Goal: Task Accomplishment & Management: Use online tool/utility

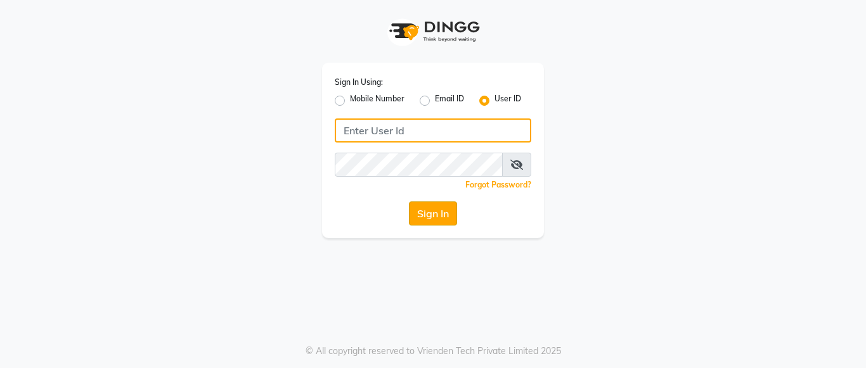
type input "mayahairandbeauty"
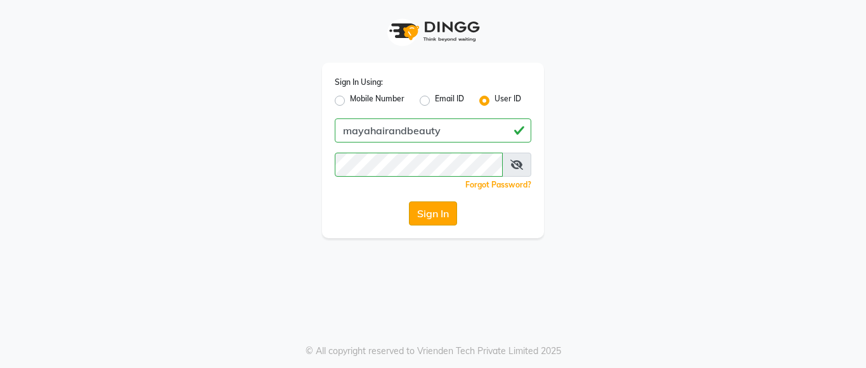
click at [454, 220] on button "Sign In" at bounding box center [433, 214] width 48 height 24
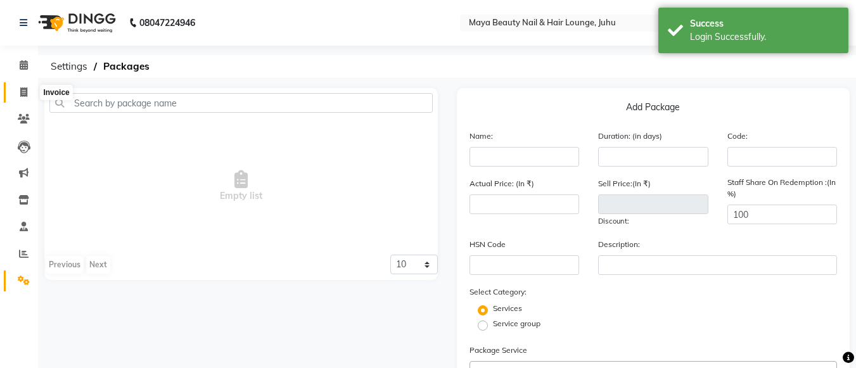
click at [18, 91] on span at bounding box center [24, 93] width 22 height 15
select select "4023"
select select "service"
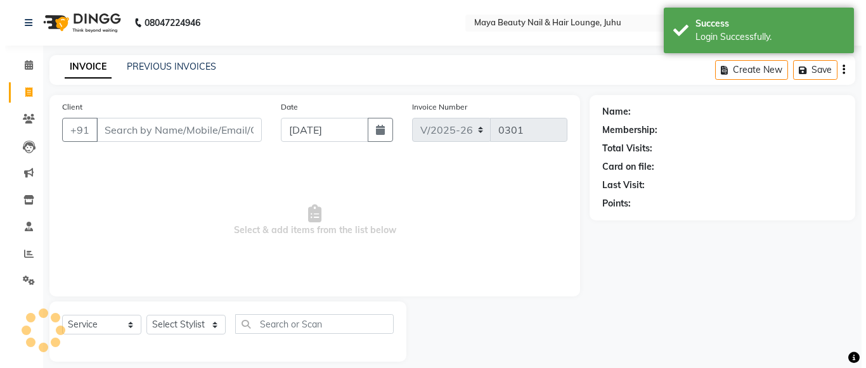
scroll to position [13, 0]
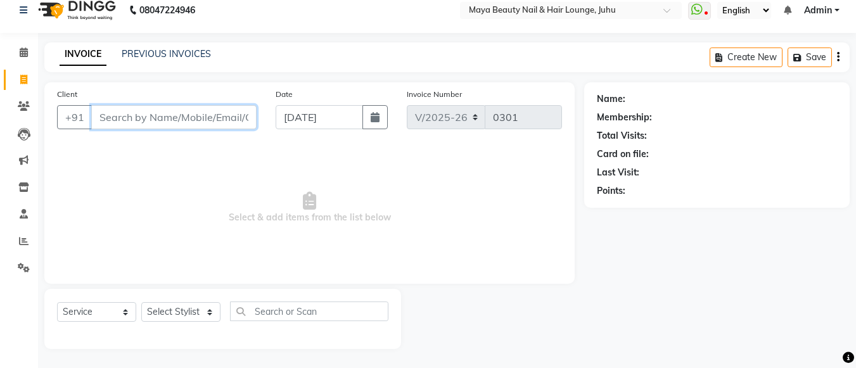
click at [149, 115] on input "Client" at bounding box center [173, 117] width 165 height 24
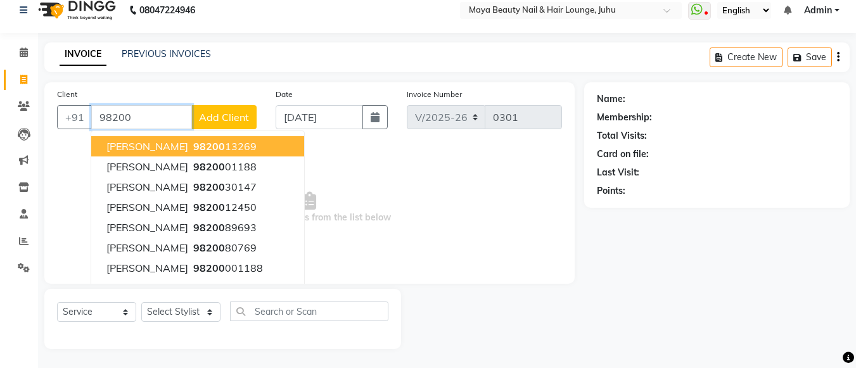
type input "98200"
click at [222, 120] on span "Add Client" at bounding box center [224, 117] width 50 height 13
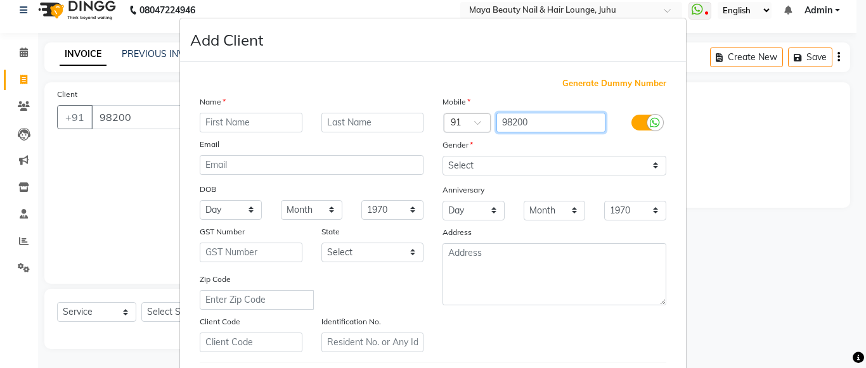
click at [542, 122] on input "98200" at bounding box center [551, 123] width 110 height 20
type input "9820052195"
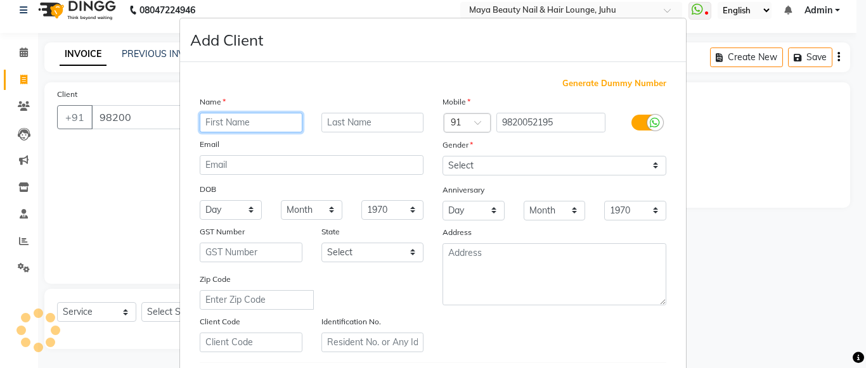
click at [202, 118] on input "text" at bounding box center [251, 123] width 103 height 20
type input "[PERSON_NAME]"
click at [336, 110] on div "Name" at bounding box center [311, 104] width 243 height 18
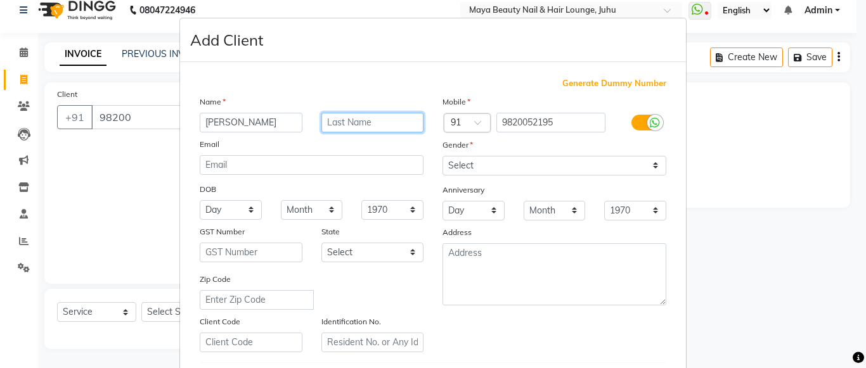
click at [331, 119] on input "text" at bounding box center [372, 123] width 103 height 20
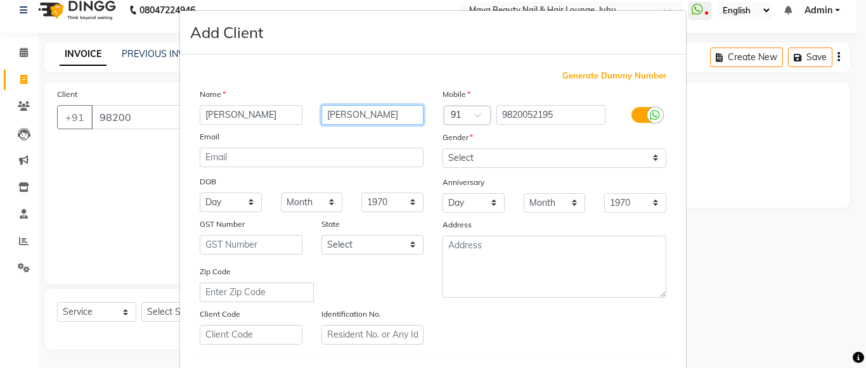
scroll to position [8, 0]
type input "[PERSON_NAME]"
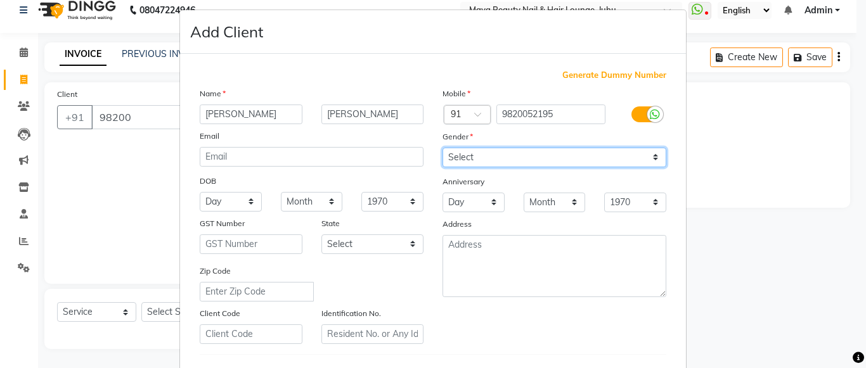
click at [470, 153] on select "Select [DEMOGRAPHIC_DATA] [DEMOGRAPHIC_DATA] Other Prefer Not To Say" at bounding box center [554, 158] width 224 height 20
select select "[DEMOGRAPHIC_DATA]"
click at [442, 148] on select "Select [DEMOGRAPHIC_DATA] [DEMOGRAPHIC_DATA] Other Prefer Not To Say" at bounding box center [554, 158] width 224 height 20
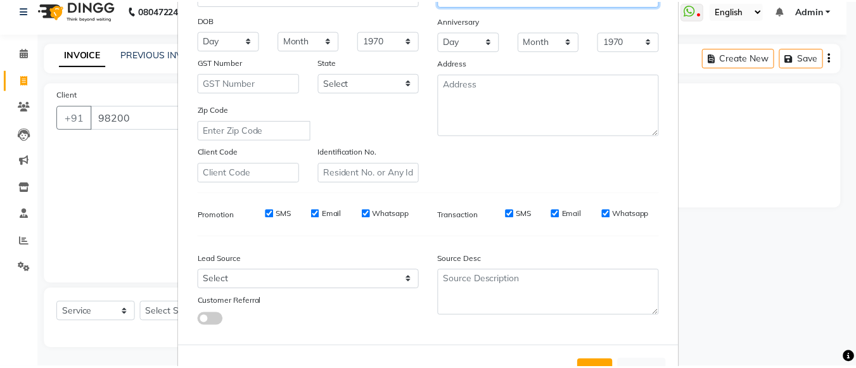
scroll to position [217, 0]
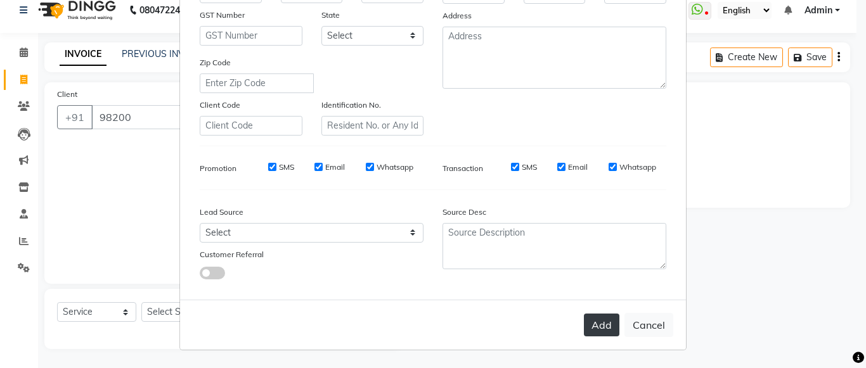
click at [593, 325] on button "Add" at bounding box center [601, 325] width 35 height 23
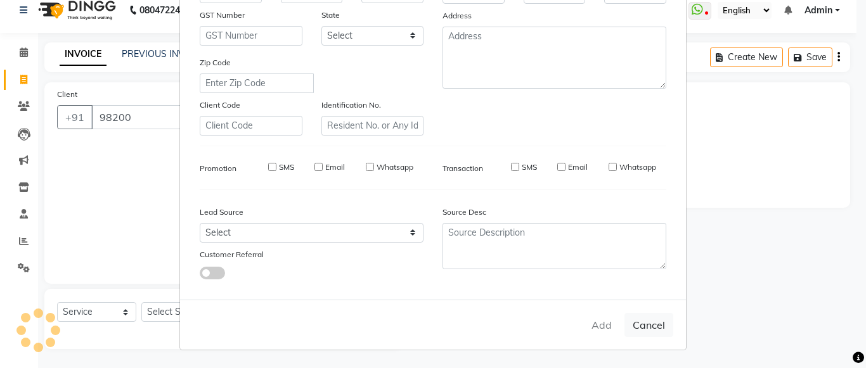
type input "9820052195"
select select
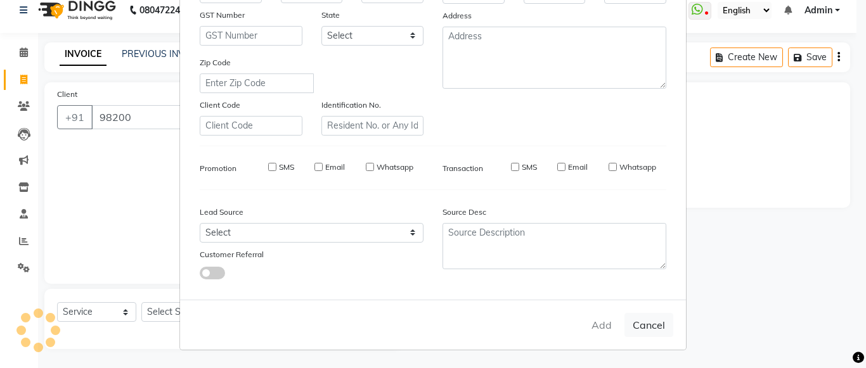
select select
checkbox input "false"
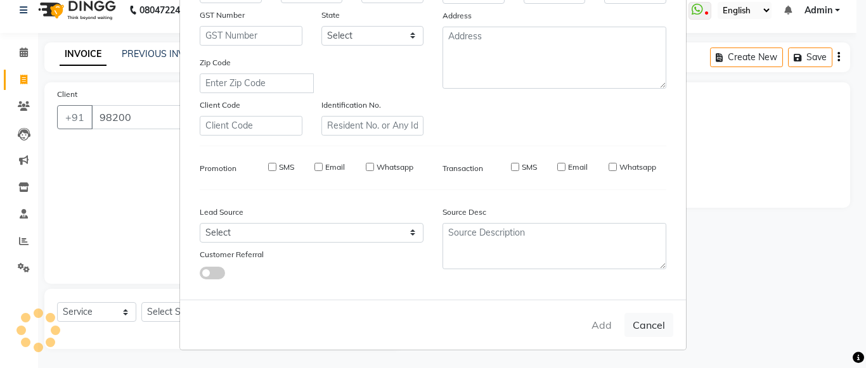
checkbox input "false"
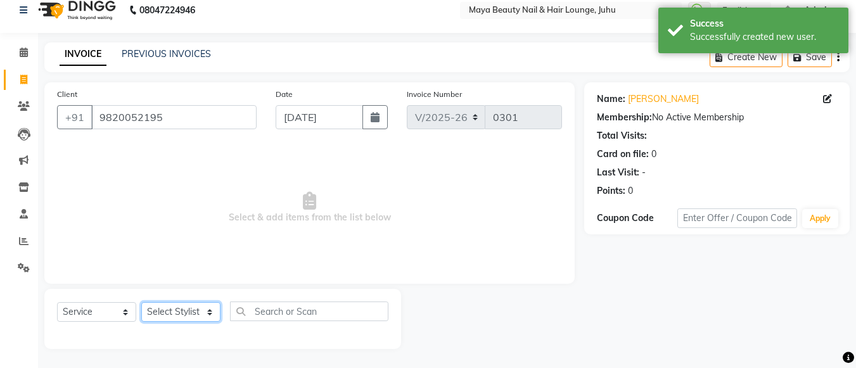
click at [206, 308] on select "Select Stylist [PERSON_NAME] Ashwini [PERSON_NAME] [PERSON_NAME] [PERSON_NAME] …" at bounding box center [180, 312] width 79 height 20
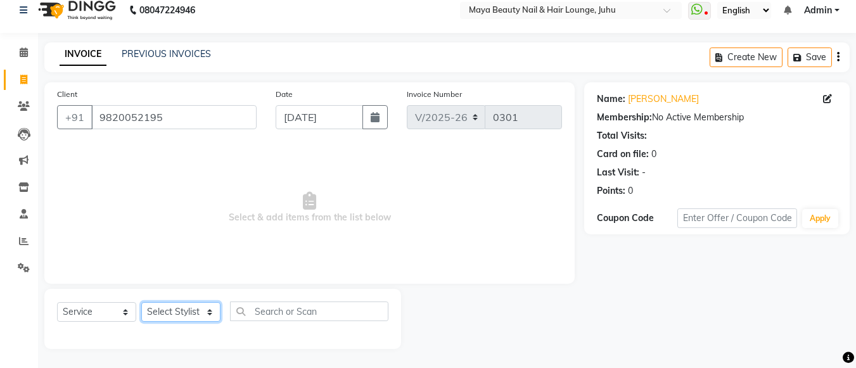
select select "20268"
click at [141, 302] on select "Select Stylist [PERSON_NAME] Ashwini [PERSON_NAME] [PERSON_NAME] [PERSON_NAME] …" at bounding box center [180, 312] width 79 height 20
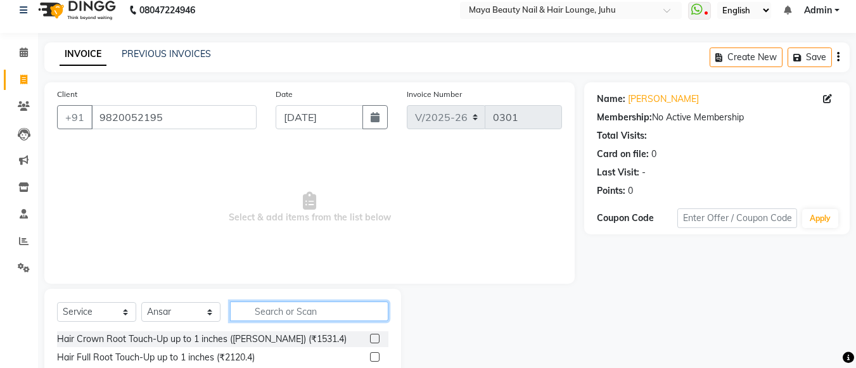
click at [269, 310] on input "text" at bounding box center [309, 312] width 158 height 20
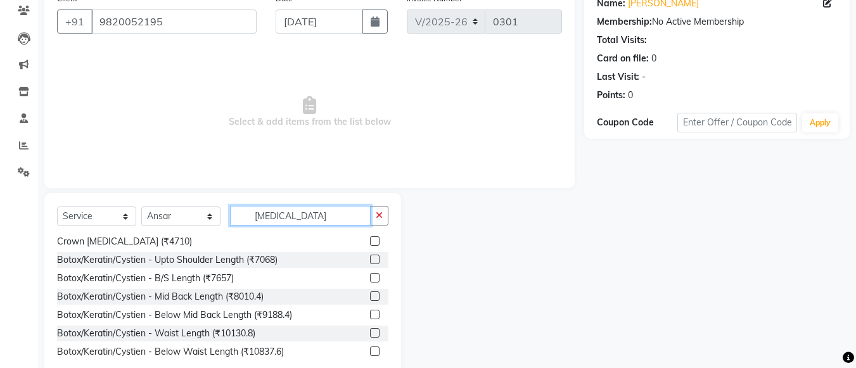
scroll to position [139, 0]
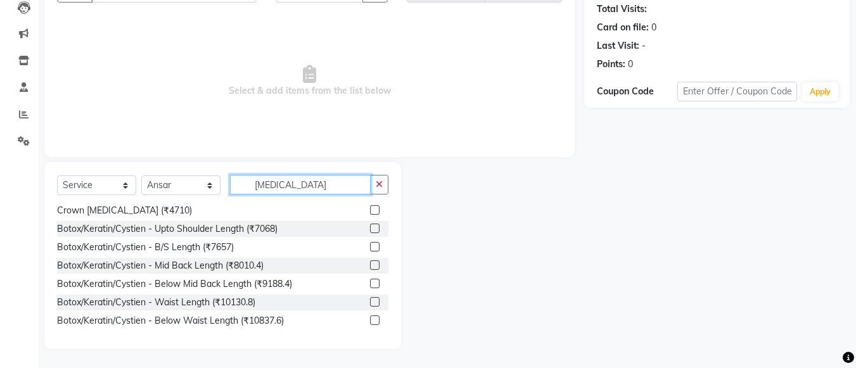
type input "[MEDICAL_DATA]"
click at [370, 264] on label at bounding box center [375, 265] width 10 height 10
click at [370, 264] on input "checkbox" at bounding box center [374, 266] width 8 height 8
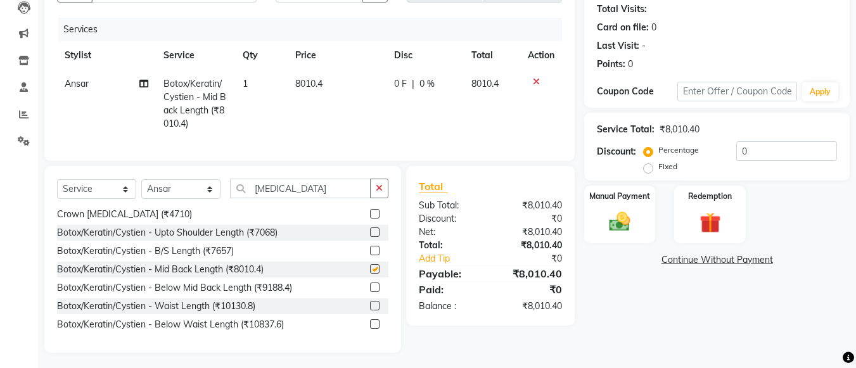
checkbox input "false"
click at [752, 143] on input "0" at bounding box center [786, 151] width 101 height 20
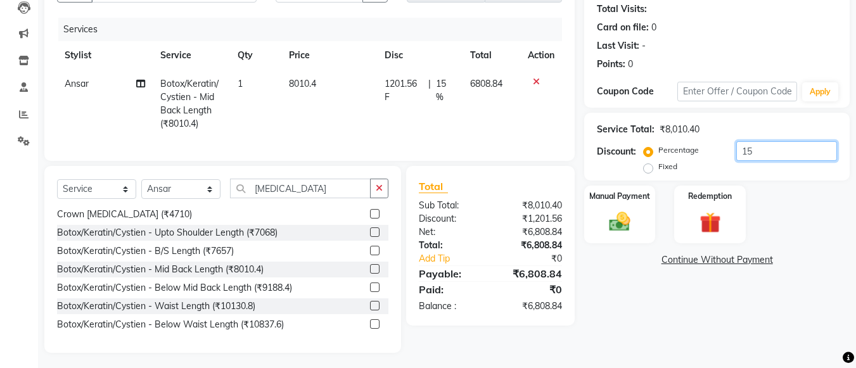
type input "15"
click at [321, 77] on td "8010.4" at bounding box center [329, 104] width 96 height 68
select select "20268"
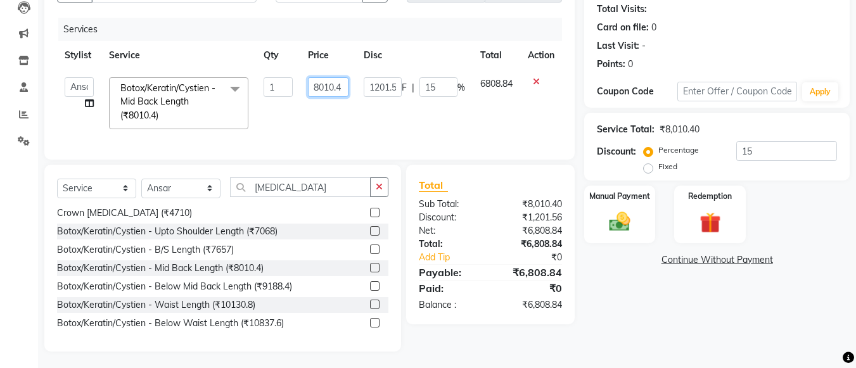
click at [346, 90] on input "8010.4" at bounding box center [328, 87] width 41 height 20
type input "8"
type input "8250"
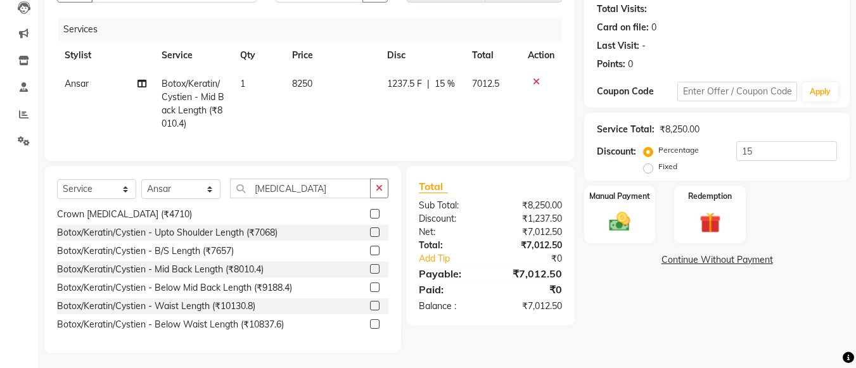
click at [399, 125] on td "1237.5 F | 15 %" at bounding box center [422, 104] width 85 height 68
select select "20268"
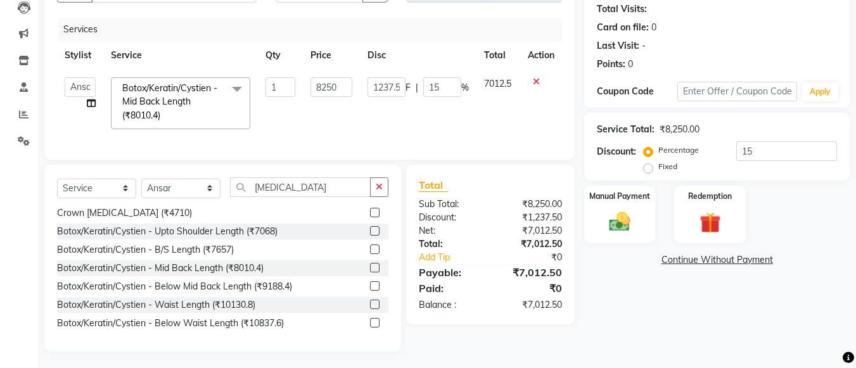
scroll to position [151, 0]
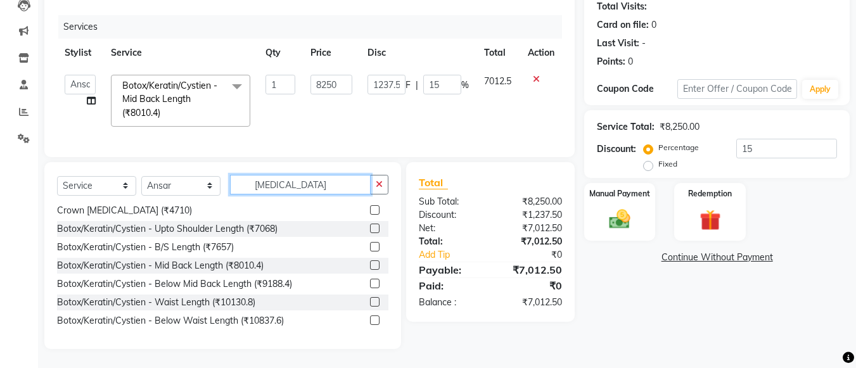
click at [291, 187] on input "[MEDICAL_DATA]" at bounding box center [300, 185] width 141 height 20
type input "B"
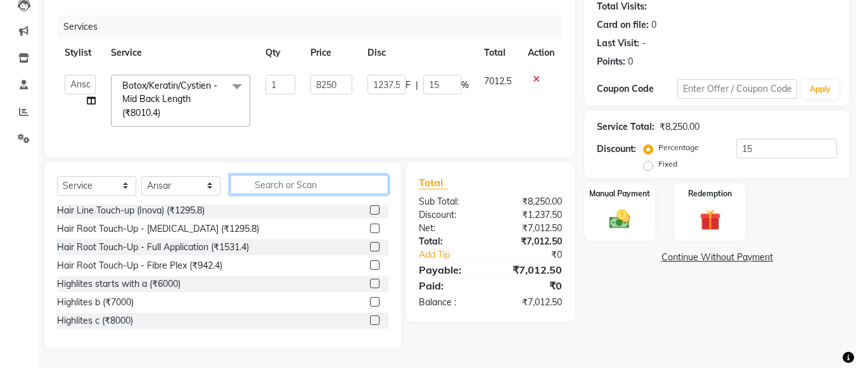
scroll to position [719, 0]
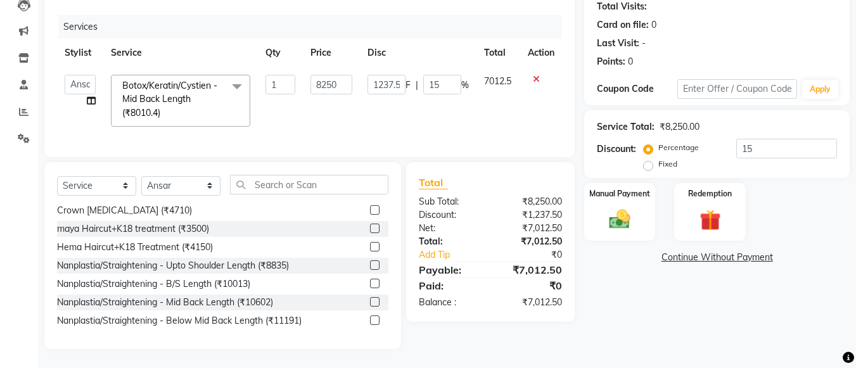
click at [370, 228] on label at bounding box center [375, 229] width 10 height 10
click at [370, 228] on input "checkbox" at bounding box center [374, 229] width 8 height 8
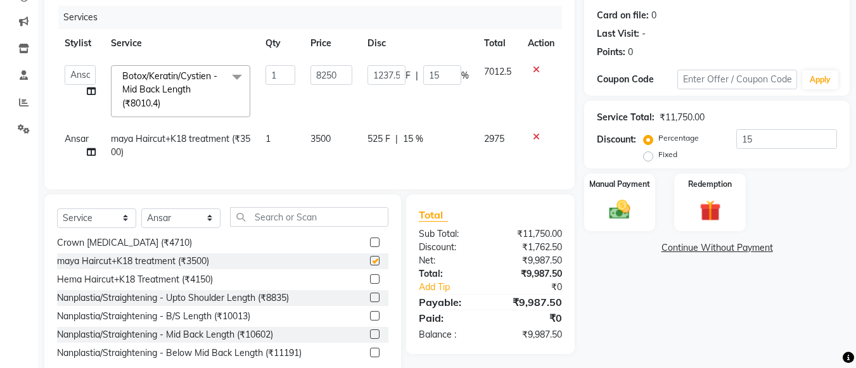
checkbox input "false"
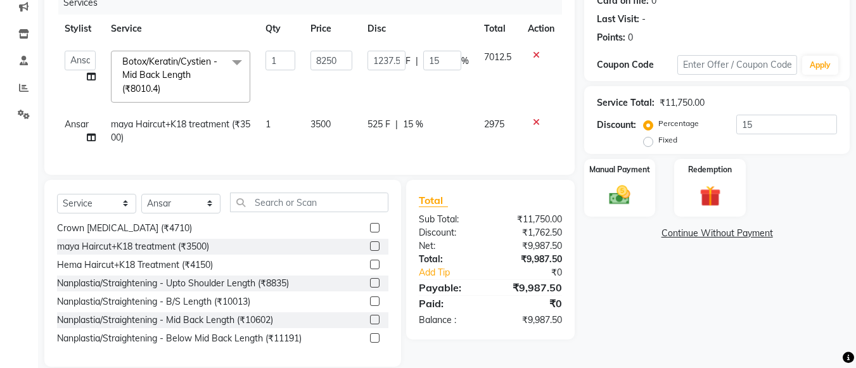
scroll to position [167, 0]
click at [335, 119] on td "3500" at bounding box center [331, 131] width 57 height 42
select select "20268"
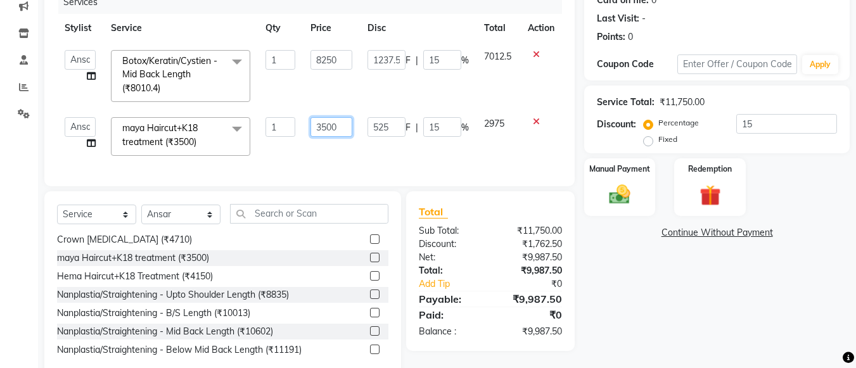
click at [341, 125] on input "3500" at bounding box center [332, 127] width 42 height 20
type input "3"
type input "4150"
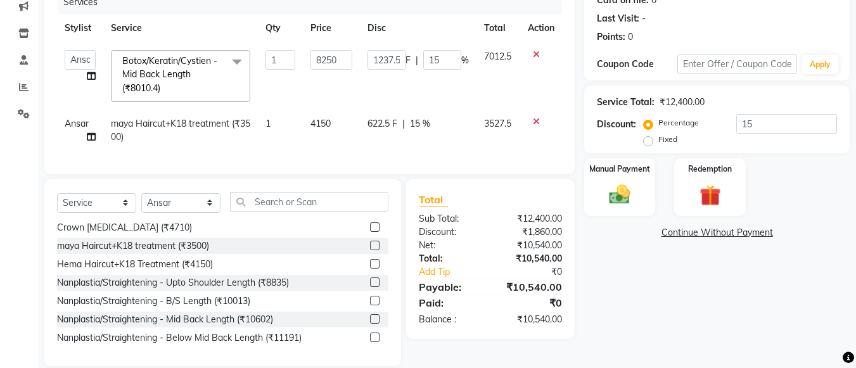
click at [350, 162] on div "Services Stylist Service Qty Price Disc Total Action [PERSON_NAME] Ashwini [PER…" at bounding box center [309, 75] width 505 height 171
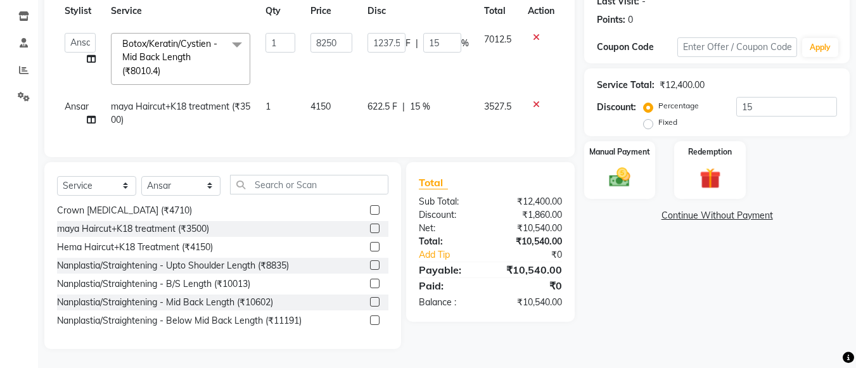
click at [370, 249] on label at bounding box center [375, 247] width 10 height 10
click at [370, 249] on input "checkbox" at bounding box center [374, 247] width 8 height 8
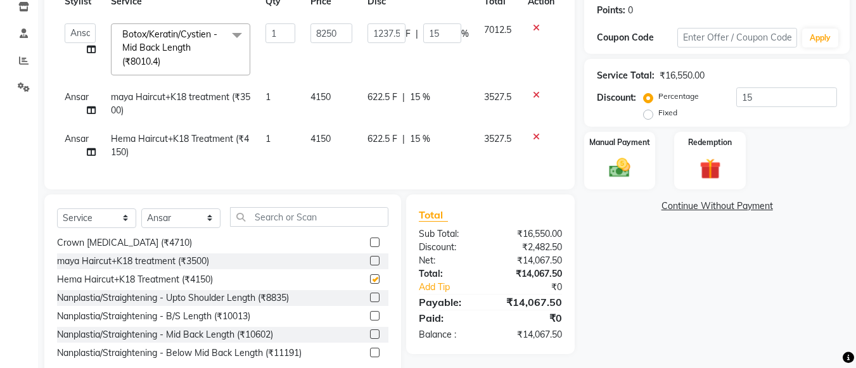
checkbox input "false"
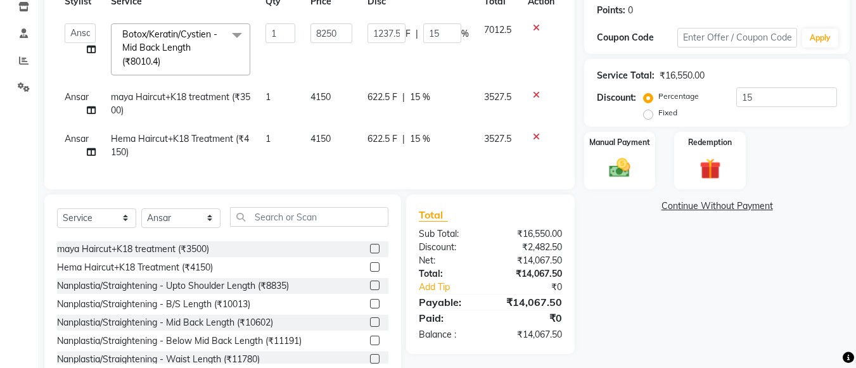
scroll to position [732, 0]
click at [365, 249] on div "Hair Crown Root Touch-Up up to 1 inches ([PERSON_NAME]) (₹1531.4) Hair Full Roo…" at bounding box center [222, 300] width 331 height 127
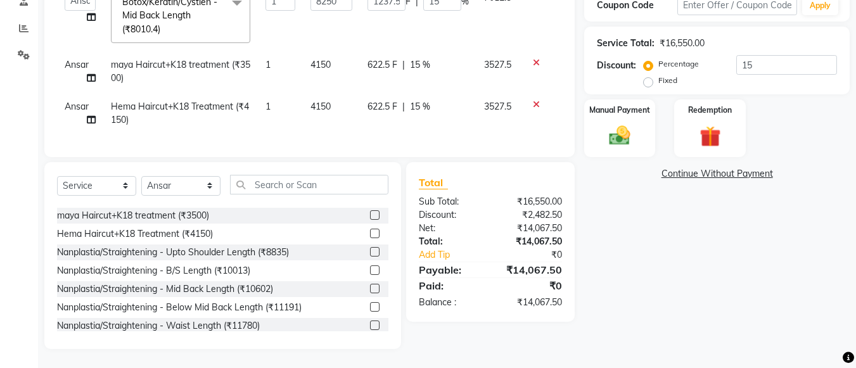
click at [537, 100] on icon at bounding box center [536, 104] width 7 height 9
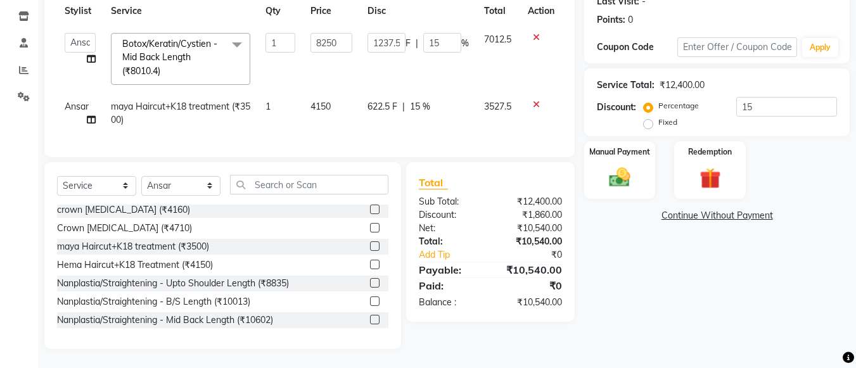
scroll to position [700, 0]
click at [370, 247] on label at bounding box center [375, 247] width 10 height 10
click at [370, 247] on input "checkbox" at bounding box center [374, 247] width 8 height 8
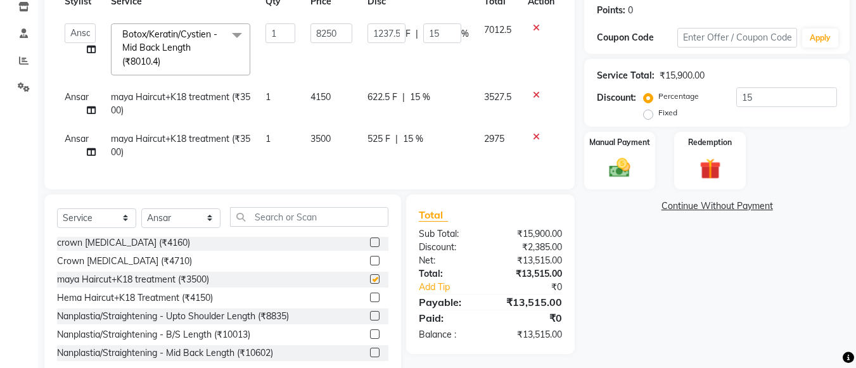
checkbox input "false"
click at [335, 136] on td "3500" at bounding box center [331, 146] width 57 height 42
select select "20268"
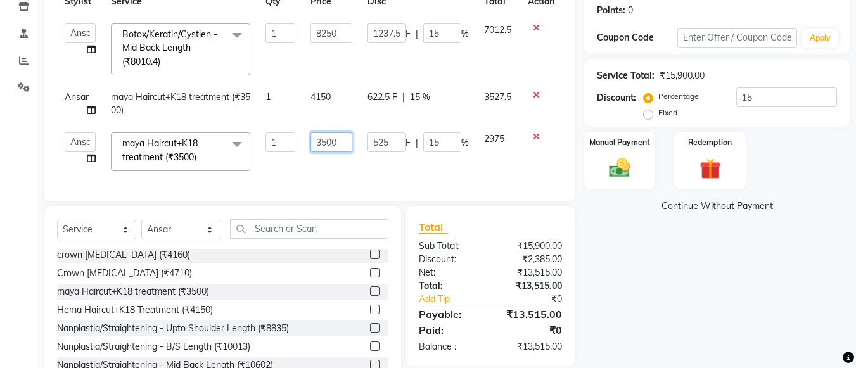
click at [341, 138] on input "3500" at bounding box center [332, 142] width 42 height 20
type input "3"
type input "4120"
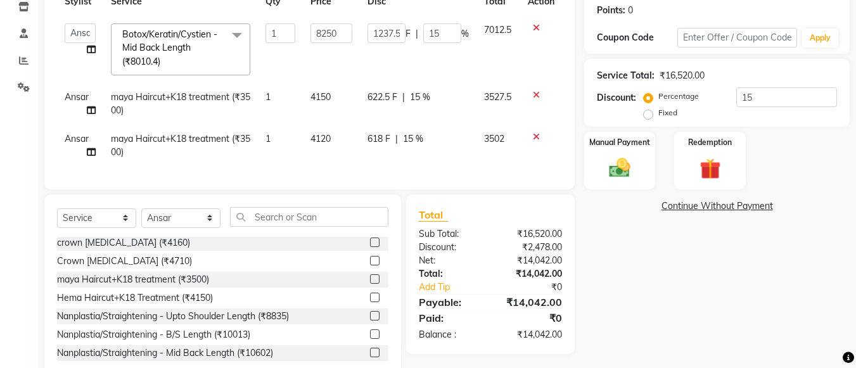
click at [395, 164] on td "618 F | 15 %" at bounding box center [418, 146] width 117 height 42
select select "20268"
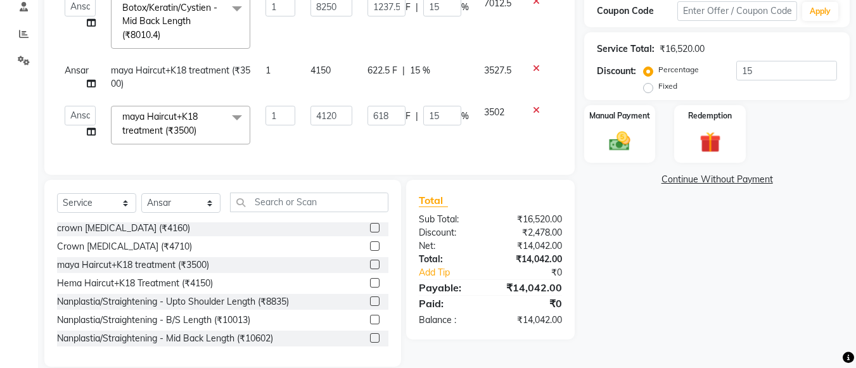
scroll to position [247, 0]
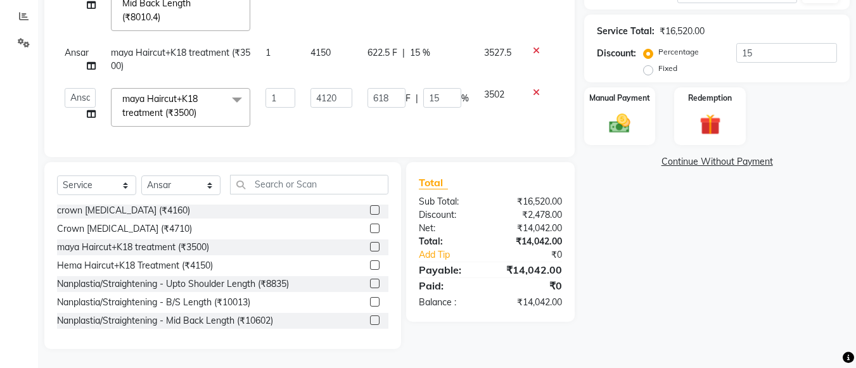
click at [329, 47] on span "4150" at bounding box center [321, 52] width 20 height 11
select select "20268"
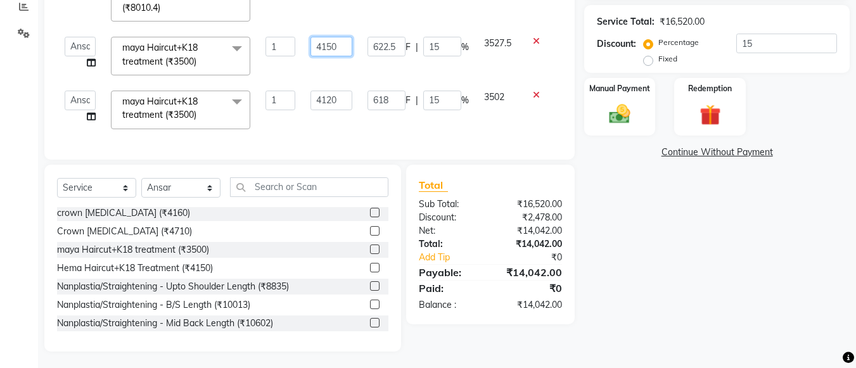
click at [335, 45] on input "4150" at bounding box center [332, 47] width 42 height 20
type input "4120"
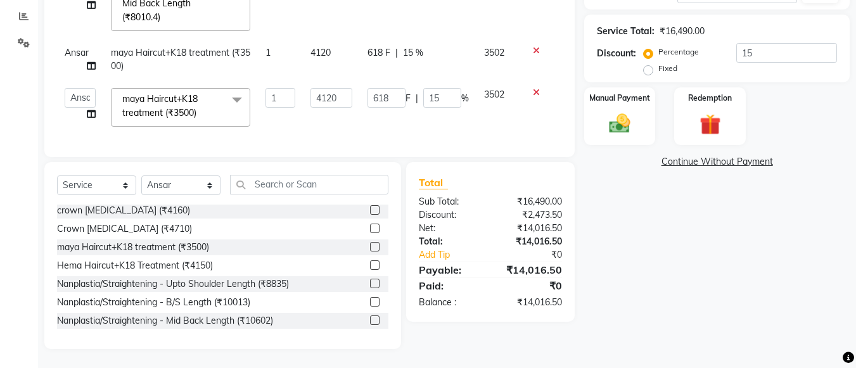
click at [444, 64] on td "618 F | 15 %" at bounding box center [418, 60] width 117 height 42
select select "20268"
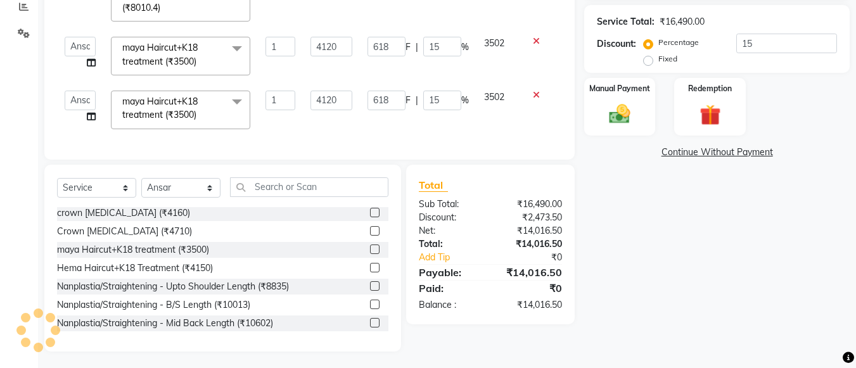
scroll to position [259, 0]
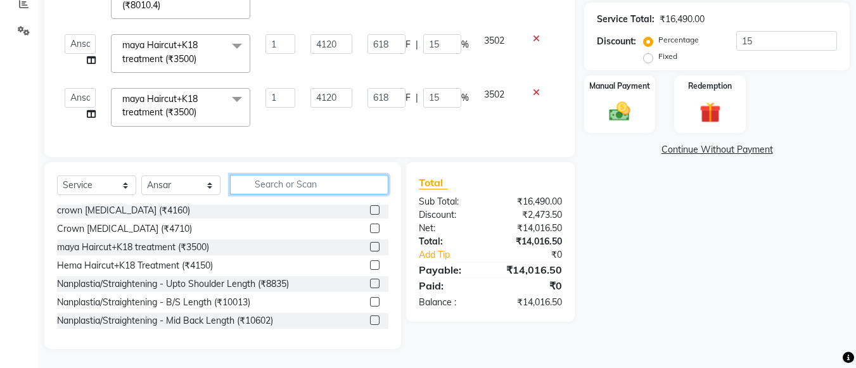
click at [272, 184] on input "text" at bounding box center [309, 185] width 158 height 20
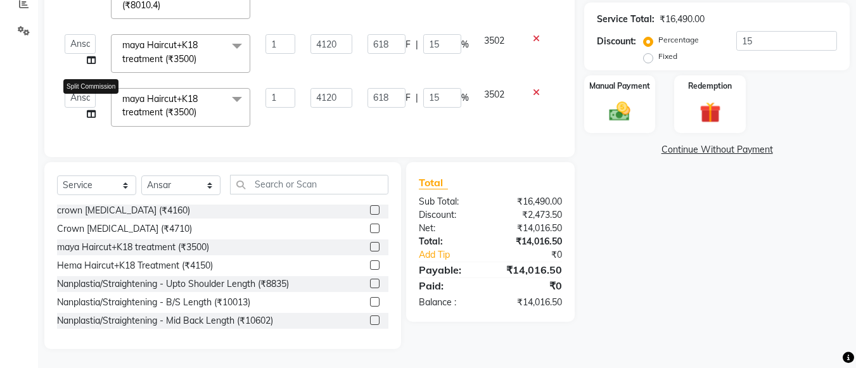
click at [91, 110] on icon at bounding box center [91, 114] width 9 height 9
select select "20268"
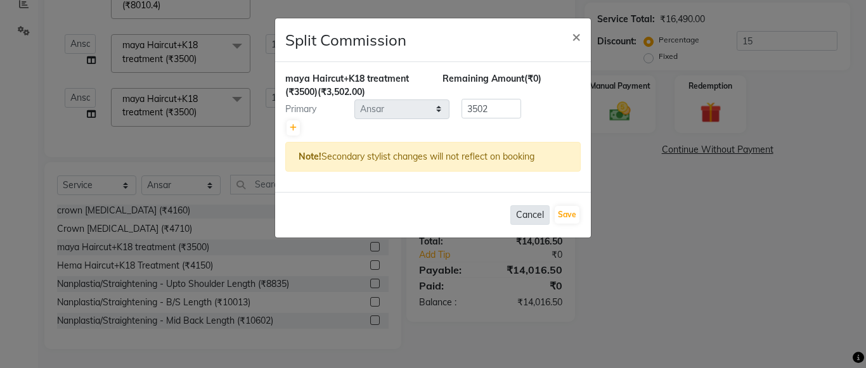
click at [530, 213] on button "Cancel" at bounding box center [529, 215] width 39 height 20
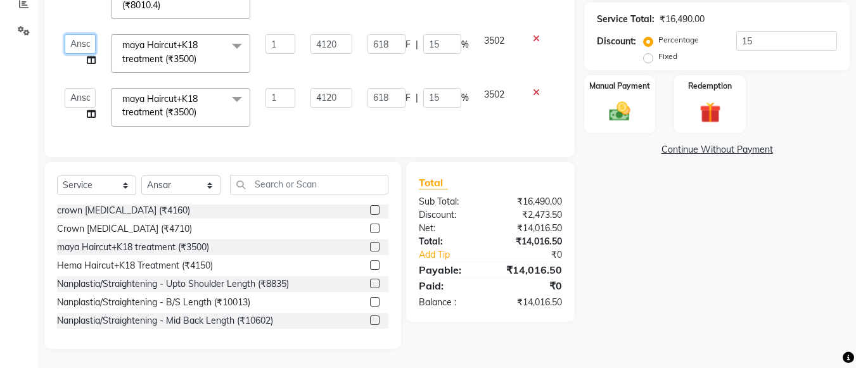
click at [81, 35] on select "[PERSON_NAME] [PERSON_NAME] [PERSON_NAME] Reshma [PERSON_NAME] [PERSON_NAME]" at bounding box center [80, 44] width 31 height 20
select select "20269"
click at [72, 88] on select "[PERSON_NAME] [PERSON_NAME] [PERSON_NAME] Reshma [PERSON_NAME] [PERSON_NAME]" at bounding box center [80, 98] width 31 height 20
select select "20269"
click at [207, 186] on select "Select Stylist [PERSON_NAME] Ashwini [PERSON_NAME] [PERSON_NAME] [PERSON_NAME] …" at bounding box center [180, 186] width 79 height 20
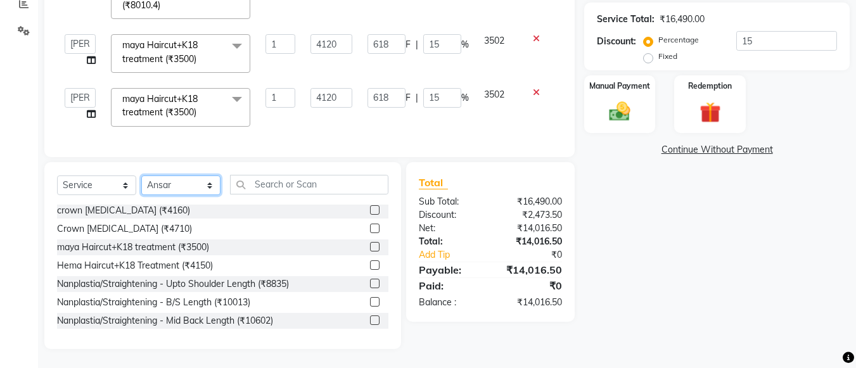
select select "20269"
click at [141, 176] on select "Select Stylist [PERSON_NAME] Ashwini [PERSON_NAME] [PERSON_NAME] [PERSON_NAME] …" at bounding box center [180, 186] width 79 height 20
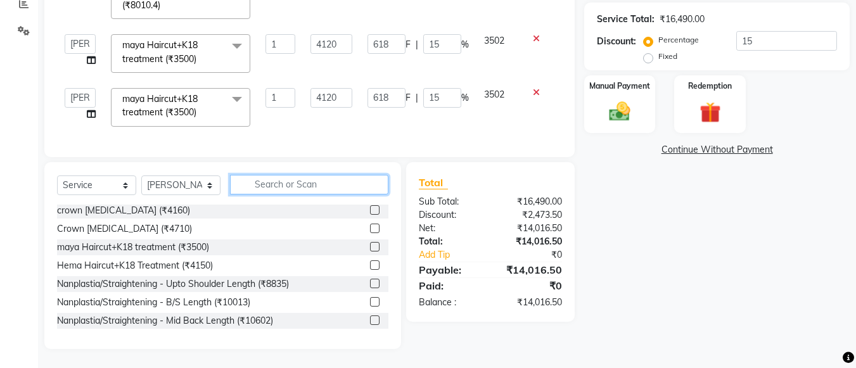
click at [252, 183] on input "text" at bounding box center [309, 185] width 158 height 20
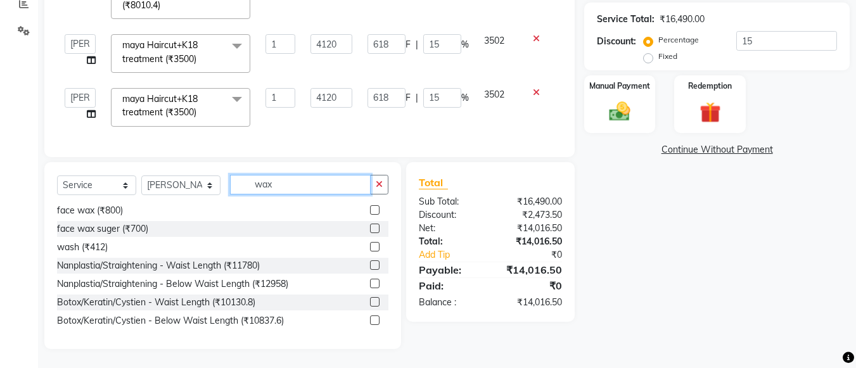
scroll to position [2, 0]
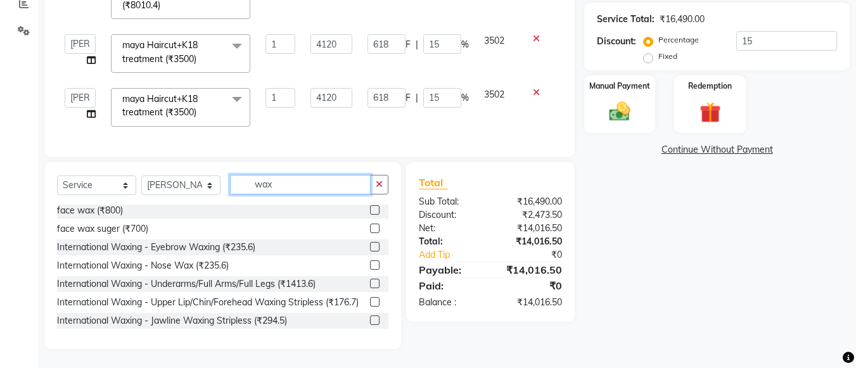
click at [248, 184] on input "wax" at bounding box center [300, 185] width 141 height 20
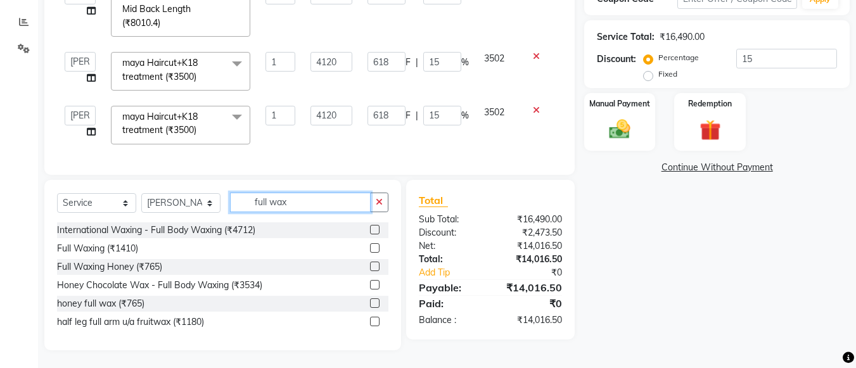
scroll to position [243, 0]
type input "full wax"
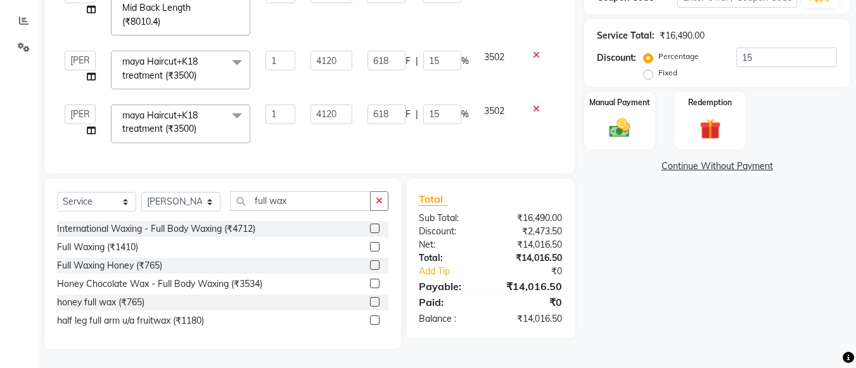
click at [373, 247] on label at bounding box center [375, 247] width 10 height 10
click at [373, 247] on input "checkbox" at bounding box center [374, 247] width 8 height 8
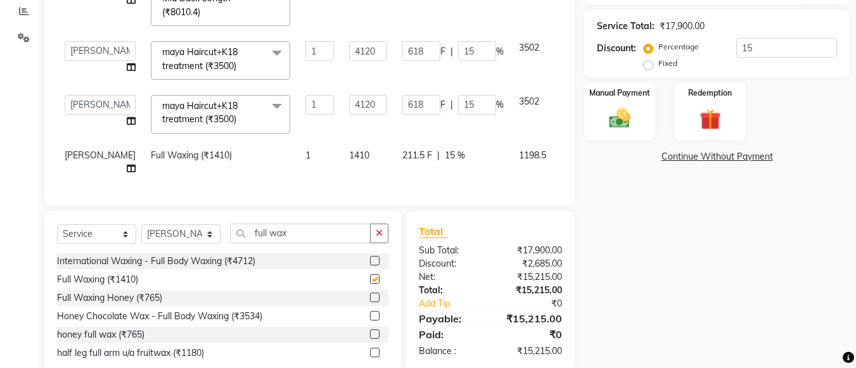
checkbox input "false"
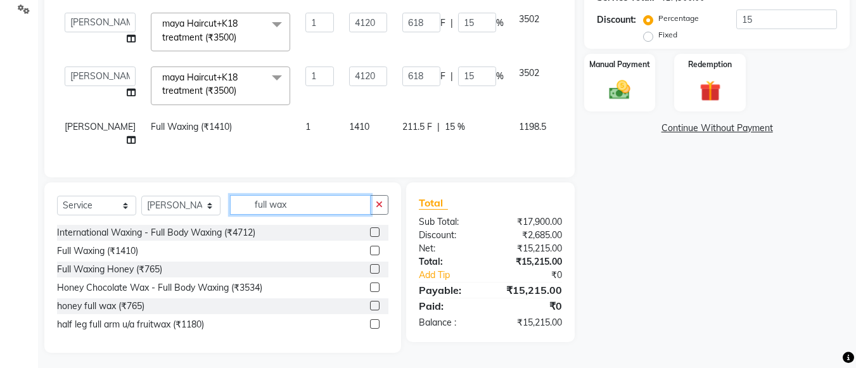
click at [305, 198] on input "full wax" at bounding box center [300, 205] width 141 height 20
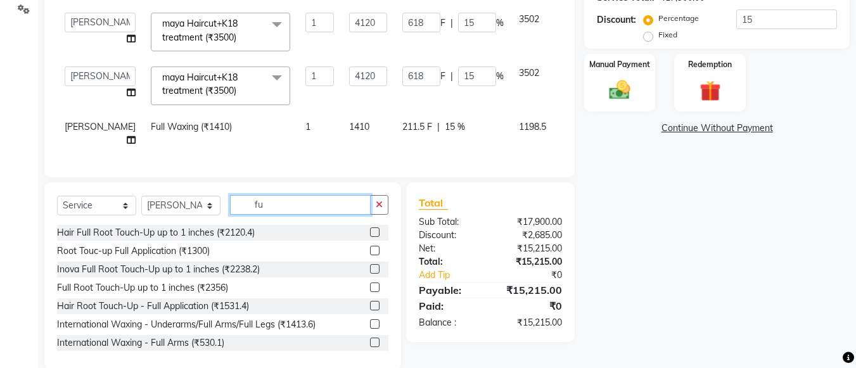
type input "f"
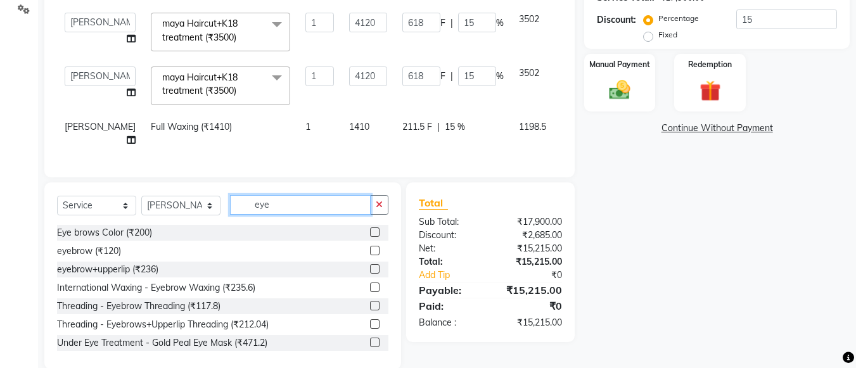
type input "eye"
click at [370, 247] on label at bounding box center [375, 251] width 10 height 10
click at [370, 247] on input "checkbox" at bounding box center [374, 251] width 8 height 8
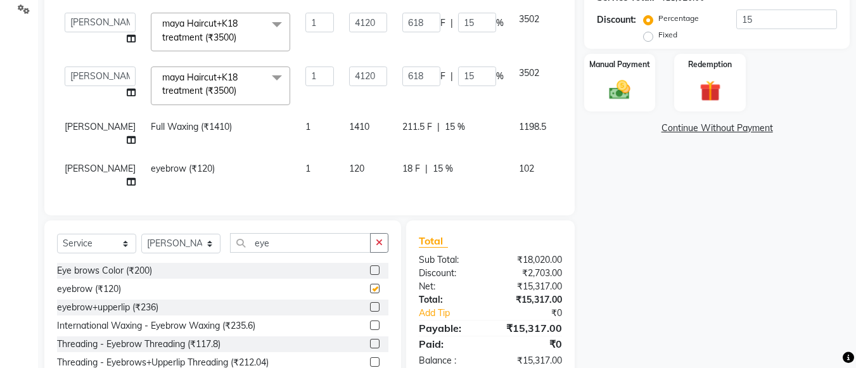
checkbox input "false"
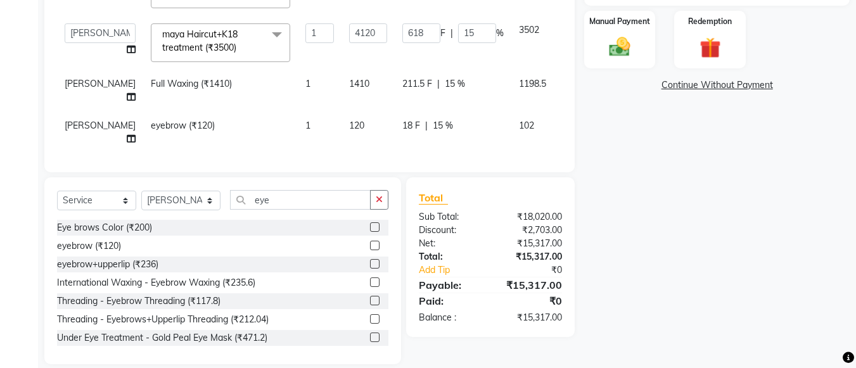
scroll to position [315, 0]
click at [342, 111] on td "120" at bounding box center [368, 132] width 53 height 42
select select "20269"
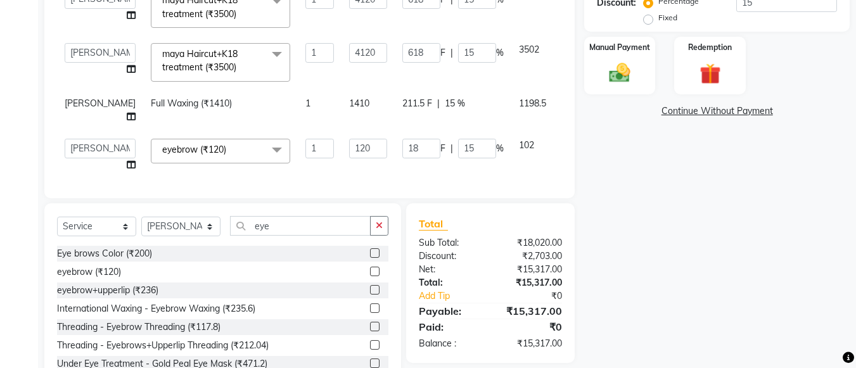
scroll to position [0, 0]
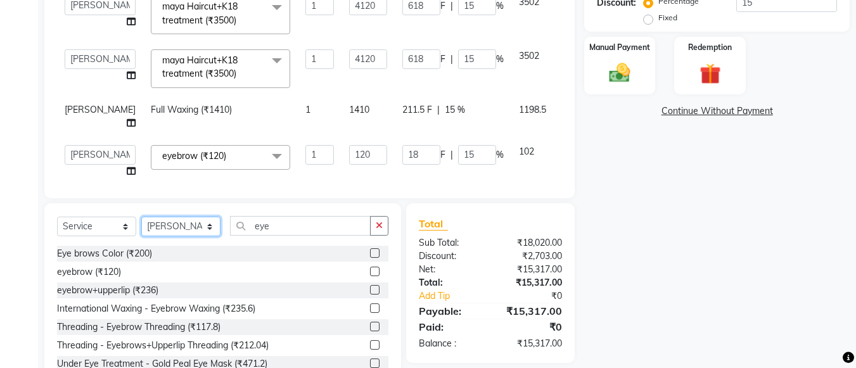
click at [209, 226] on select "Select Stylist [PERSON_NAME] Ashwini [PERSON_NAME] [PERSON_NAME] [PERSON_NAME] …" at bounding box center [180, 227] width 79 height 20
select select "78459"
click at [141, 217] on select "Select Stylist [PERSON_NAME] Ashwini [PERSON_NAME] [PERSON_NAME] [PERSON_NAME] …" at bounding box center [180, 227] width 79 height 20
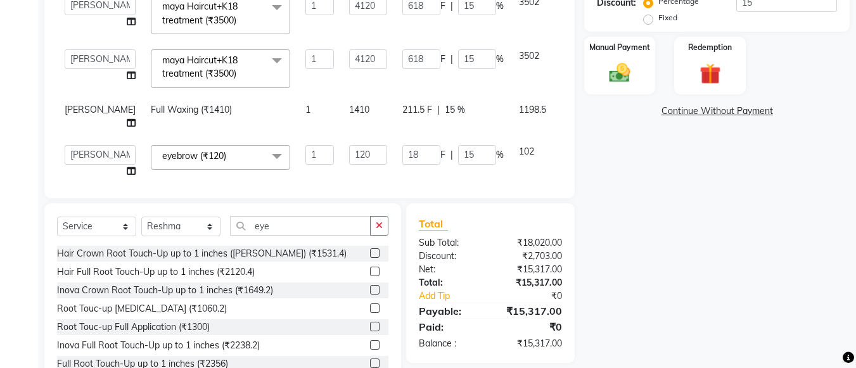
drag, startPoint x: 290, startPoint y: 236, endPoint x: 292, endPoint y: 228, distance: 7.7
click at [292, 228] on div "Select Service Product Membership Package Voucher Prepaid Gift Card Select Styl…" at bounding box center [222, 231] width 331 height 30
click at [292, 228] on input "eye" at bounding box center [300, 226] width 141 height 20
type input "e"
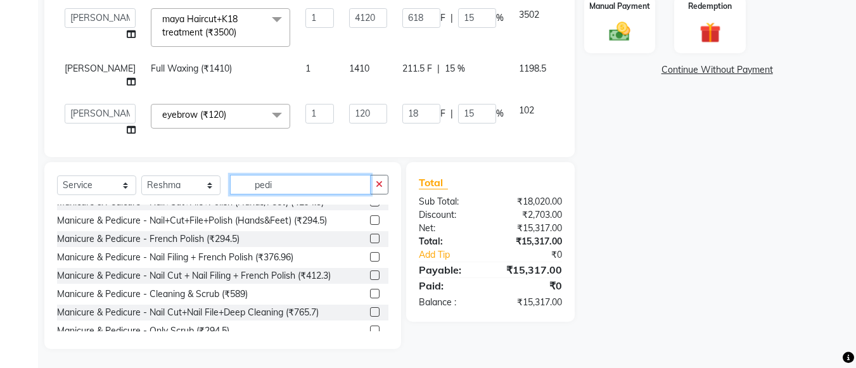
scroll to position [388, 0]
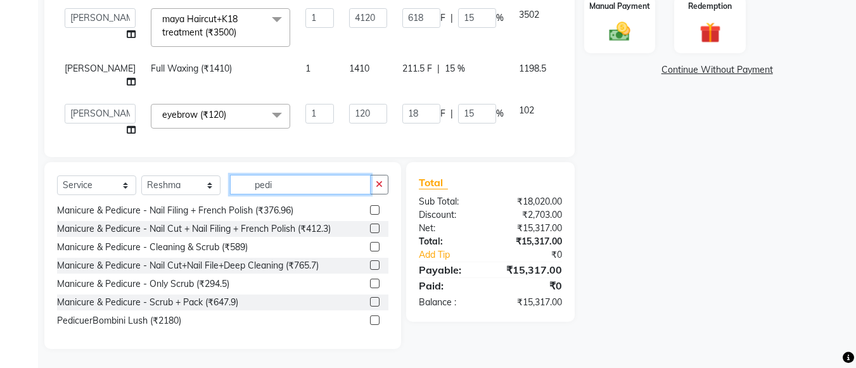
type input "pedi"
click at [370, 321] on label at bounding box center [375, 321] width 10 height 10
click at [370, 321] on input "checkbox" at bounding box center [374, 321] width 8 height 8
checkbox input "false"
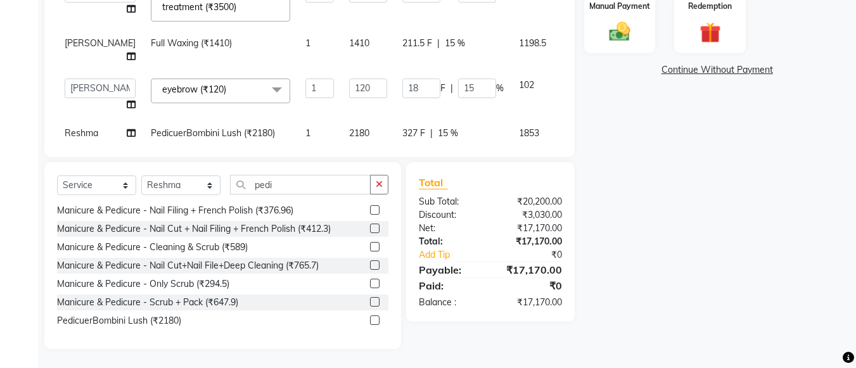
scroll to position [48, 0]
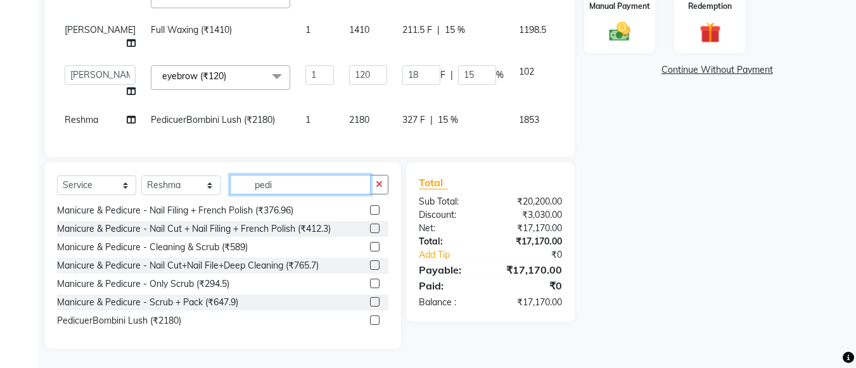
click at [314, 188] on input "pedi" at bounding box center [300, 185] width 141 height 20
click at [438, 113] on span "15 %" at bounding box center [448, 119] width 20 height 13
select select "78459"
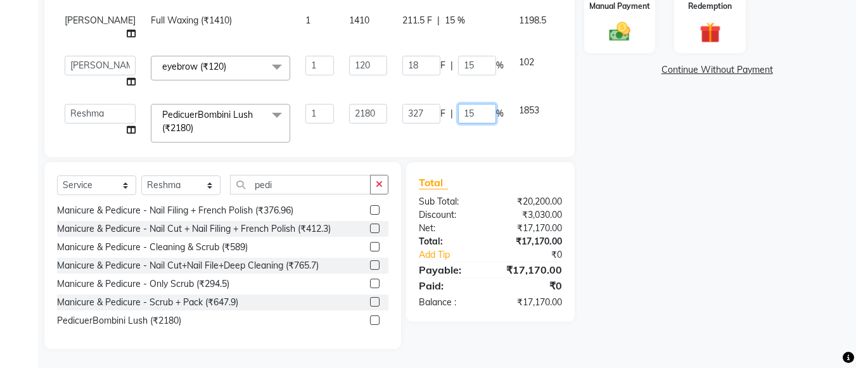
click at [458, 104] on input "15" at bounding box center [477, 114] width 38 height 20
type input "1"
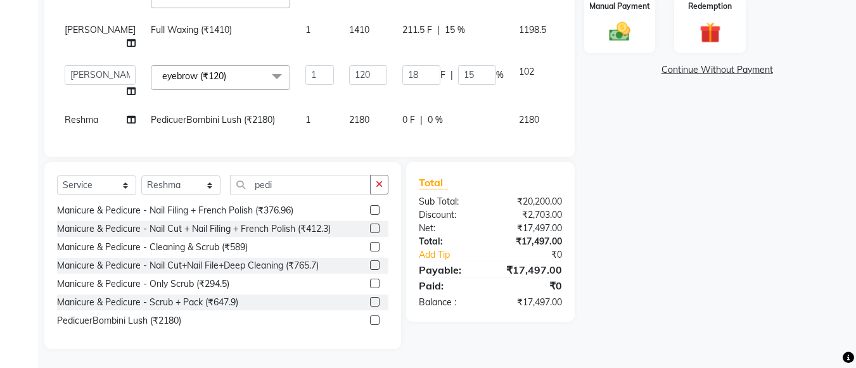
click at [511, 119] on td "2180" at bounding box center [532, 120] width 42 height 29
select select "78459"
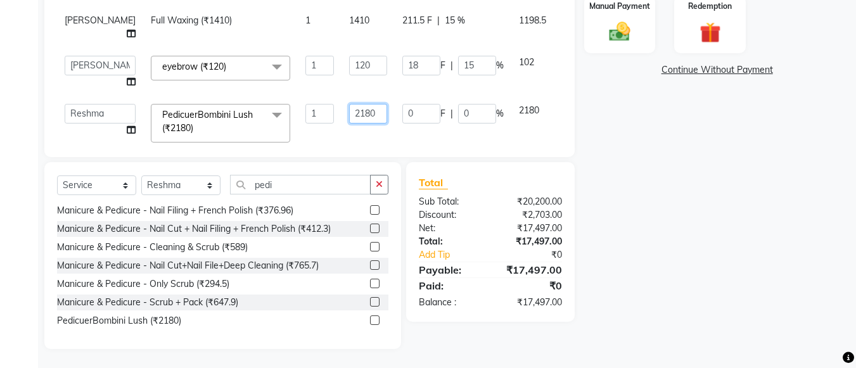
click at [349, 104] on input "2180" at bounding box center [368, 114] width 38 height 20
type input "2300"
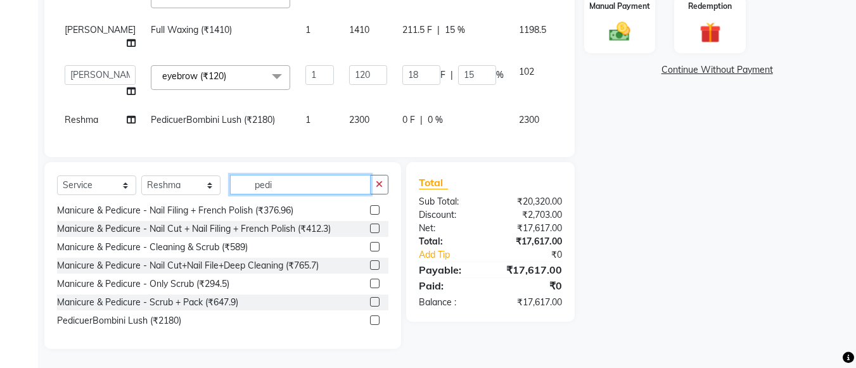
click at [293, 178] on input "pedi" at bounding box center [300, 185] width 141 height 20
type input "p"
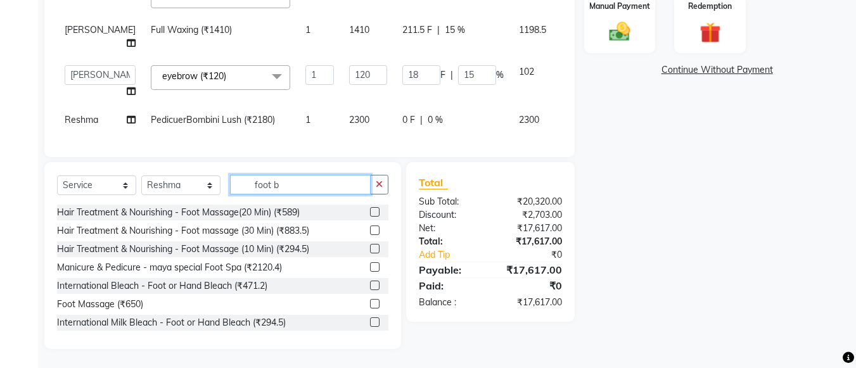
scroll to position [302, 0]
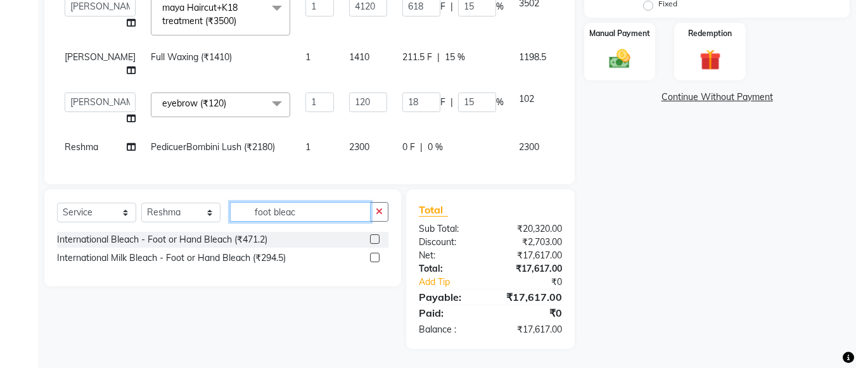
type input "foot bleac"
click at [374, 236] on label at bounding box center [375, 239] width 10 height 10
click at [374, 236] on input "checkbox" at bounding box center [374, 240] width 8 height 8
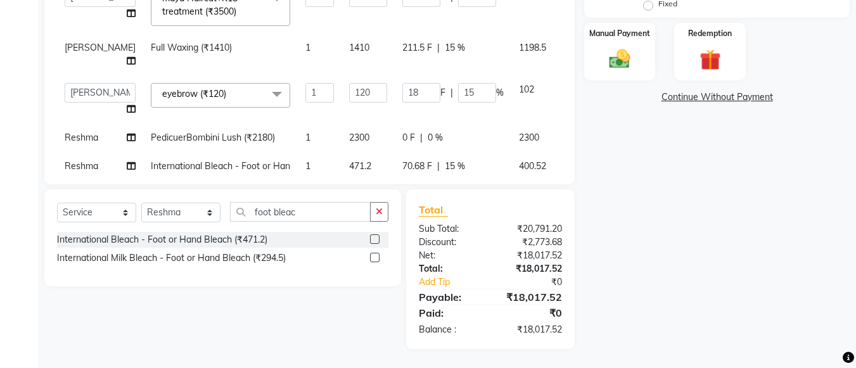
click at [374, 236] on label at bounding box center [375, 239] width 10 height 10
click at [374, 236] on input "checkbox" at bounding box center [374, 240] width 8 height 8
checkbox input "false"
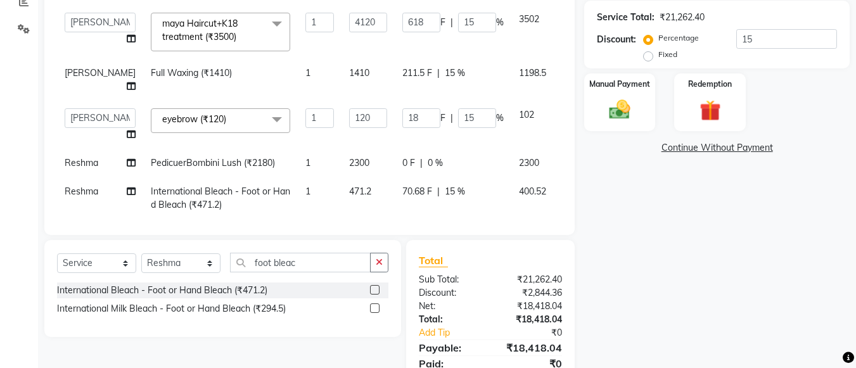
scroll to position [251, 0]
click at [431, 191] on div "70.68 F | 15 %" at bounding box center [452, 192] width 101 height 13
select select "78459"
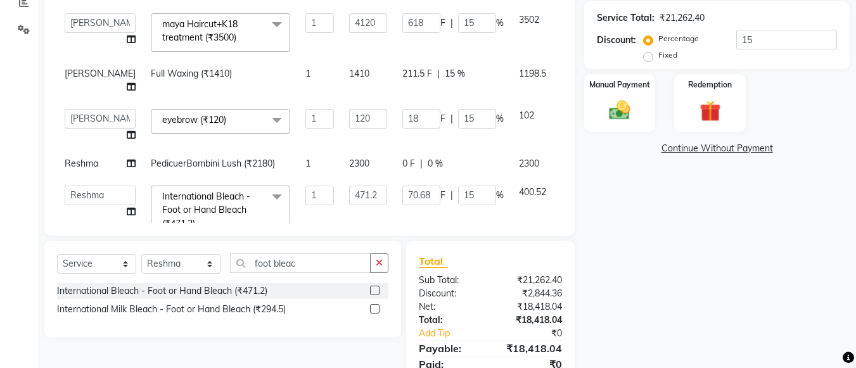
click at [353, 200] on td "471.2" at bounding box center [368, 211] width 53 height 67
click at [567, 186] on icon at bounding box center [570, 190] width 7 height 9
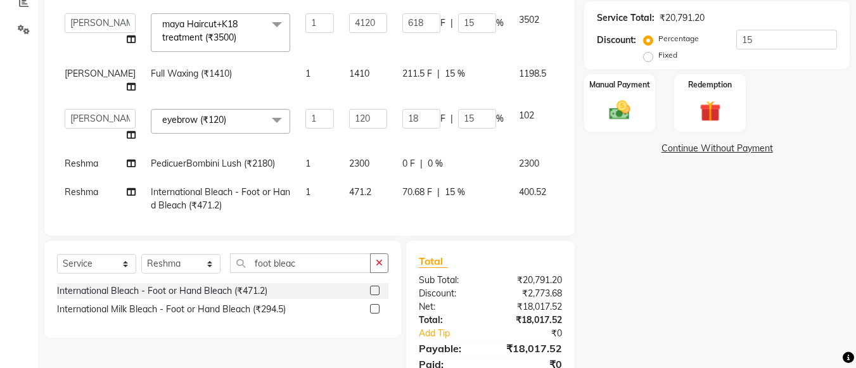
click at [567, 191] on icon at bounding box center [570, 190] width 7 height 9
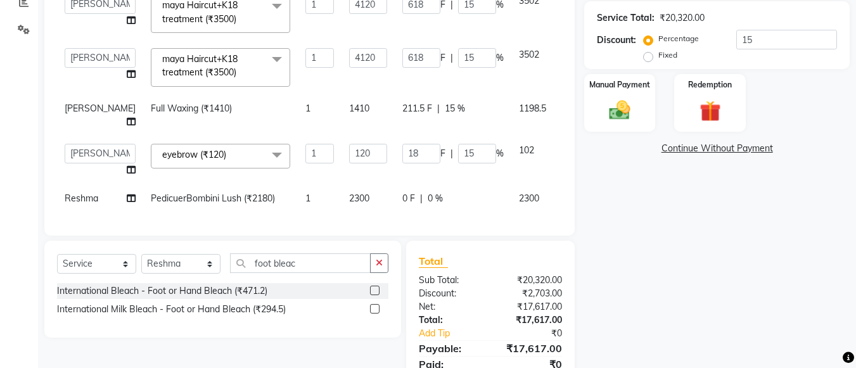
scroll to position [48, 0]
click at [369, 309] on div "International Milk Bleach - Foot or Hand Bleach (₹294.5)" at bounding box center [222, 310] width 331 height 16
click at [372, 309] on label at bounding box center [375, 309] width 10 height 10
click at [372, 309] on input "checkbox" at bounding box center [374, 309] width 8 height 8
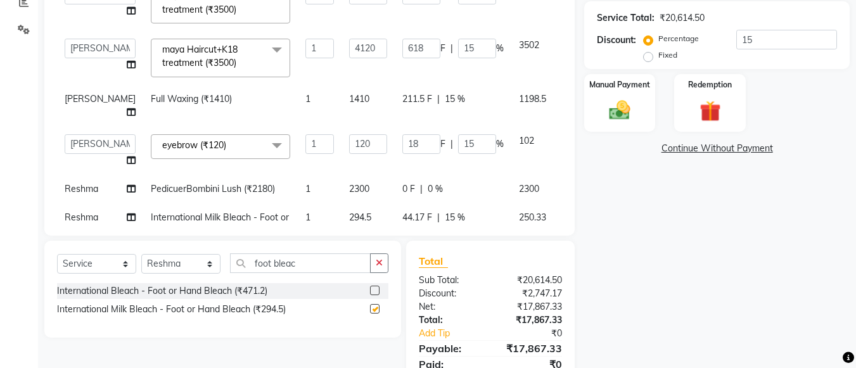
scroll to position [74, 0]
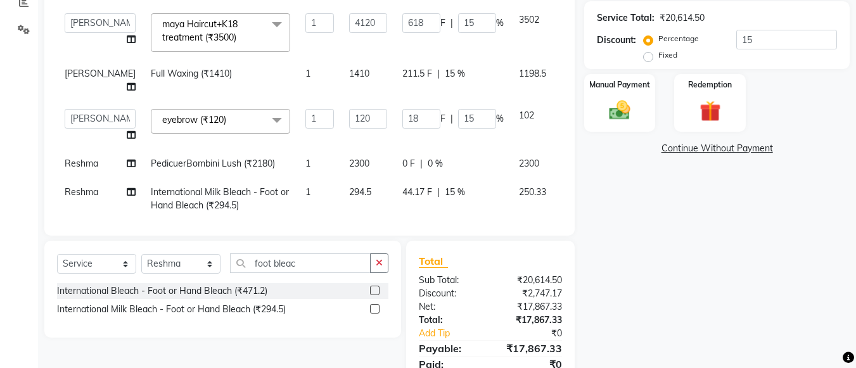
checkbox input "false"
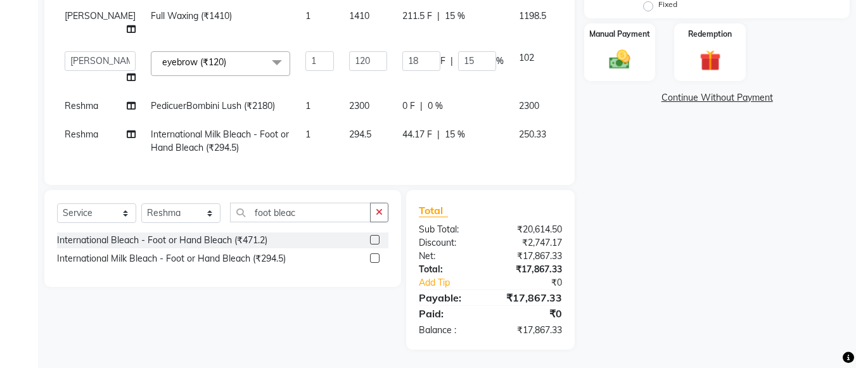
scroll to position [302, 0]
drag, startPoint x: 512, startPoint y: 113, endPoint x: 493, endPoint y: 124, distance: 22.2
click at [511, 124] on td "250.33" at bounding box center [532, 141] width 42 height 42
select select "78459"
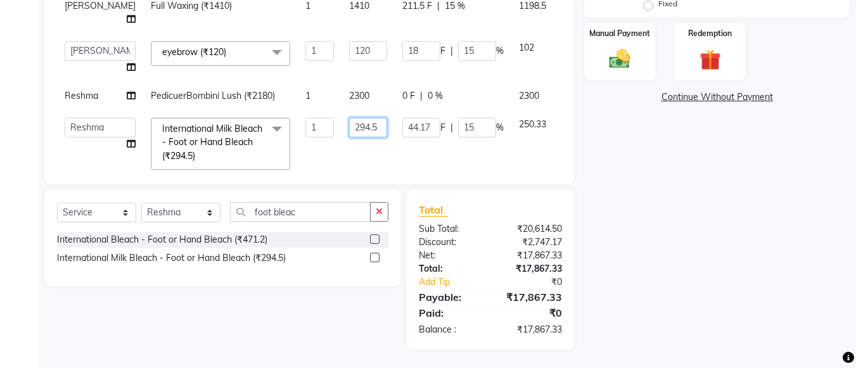
click at [349, 129] on input "294.5" at bounding box center [368, 128] width 38 height 20
type input "2"
type input "330"
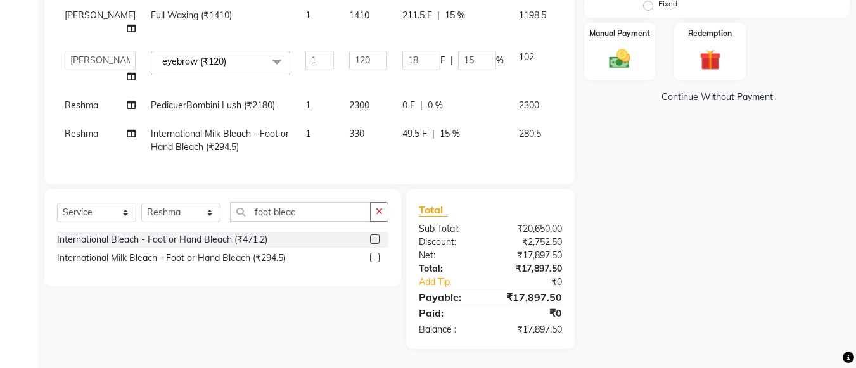
click at [590, 155] on div "Name: [PERSON_NAME] Membership: No Active Membership Total Visits: Card on file…" at bounding box center [721, 71] width 275 height 556
click at [599, 142] on div "Name: [PERSON_NAME] Membership: No Active Membership Total Visits: Card on file…" at bounding box center [721, 71] width 275 height 556
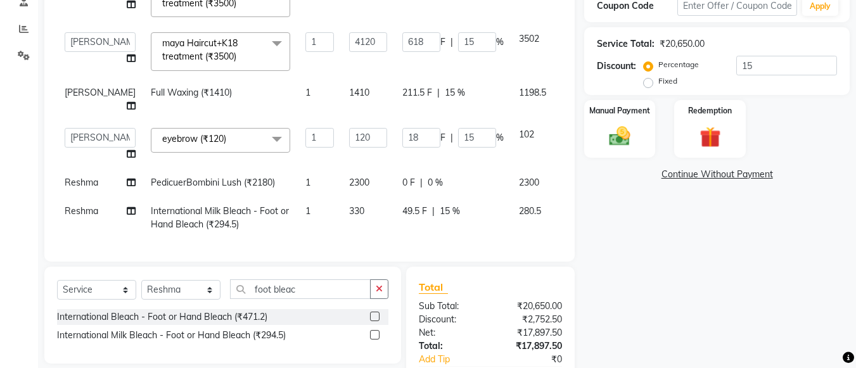
scroll to position [271, 0]
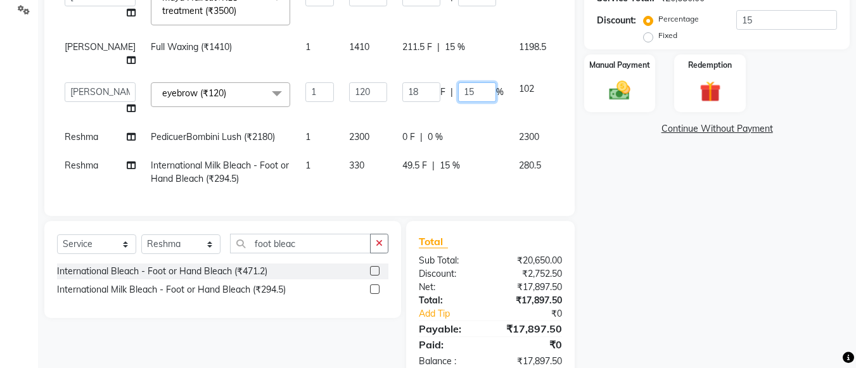
click at [458, 82] on input "15" at bounding box center [477, 92] width 38 height 20
type input "1"
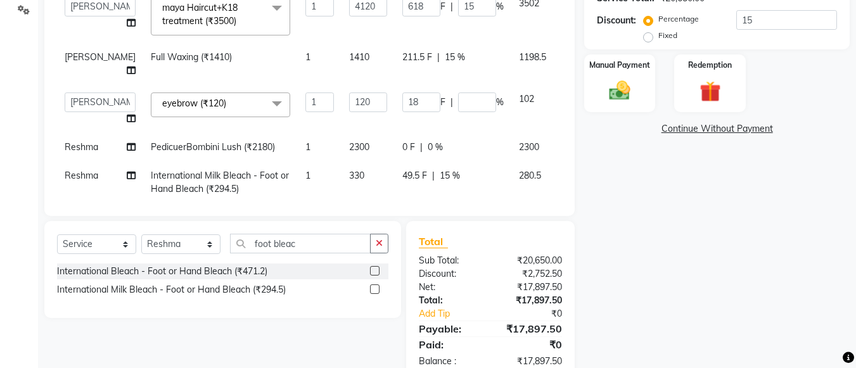
click at [449, 133] on td "0 F | 0 %" at bounding box center [453, 147] width 117 height 29
select select "78459"
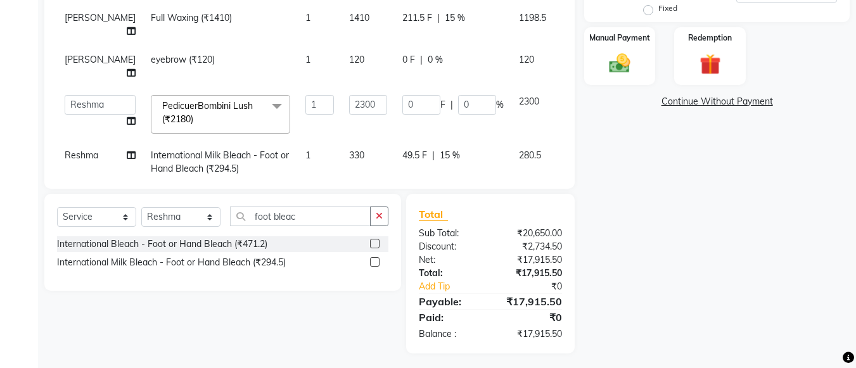
scroll to position [302, 0]
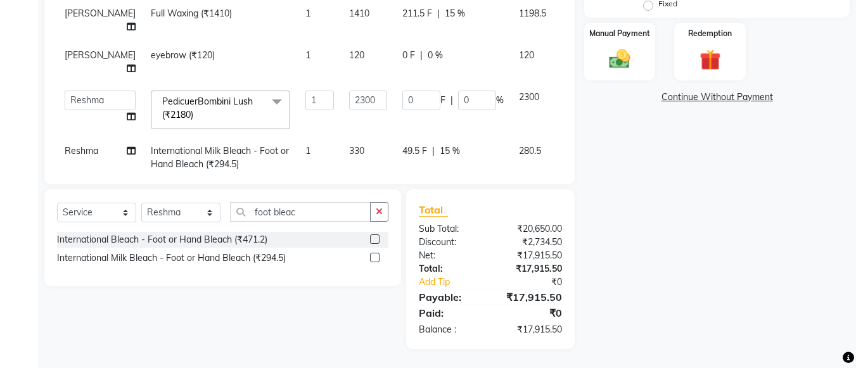
click at [626, 152] on div "Name: [PERSON_NAME] Membership: No Active Membership Total Visits: Card on file…" at bounding box center [721, 71] width 275 height 556
drag, startPoint x: 626, startPoint y: 152, endPoint x: 654, endPoint y: 75, distance: 82.2
click at [654, 75] on div "Name: [PERSON_NAME] Membership: No Active Membership Total Visits: Card on file…" at bounding box center [721, 71] width 275 height 556
click at [644, 137] on div "Name: [PERSON_NAME] Membership: No Active Membership Total Visits: Card on file…" at bounding box center [721, 71] width 275 height 556
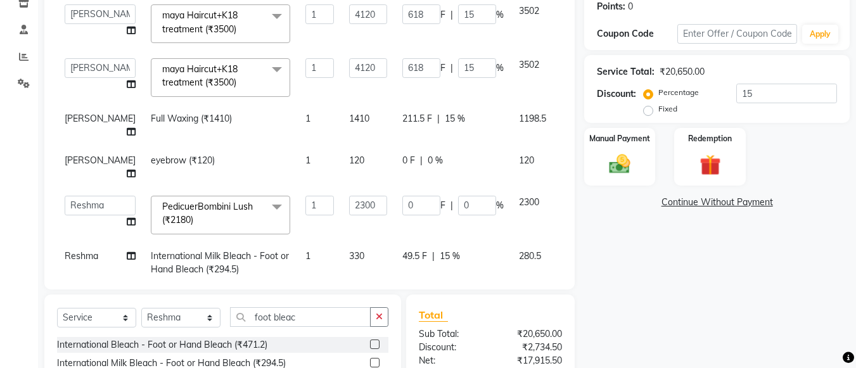
scroll to position [0, 0]
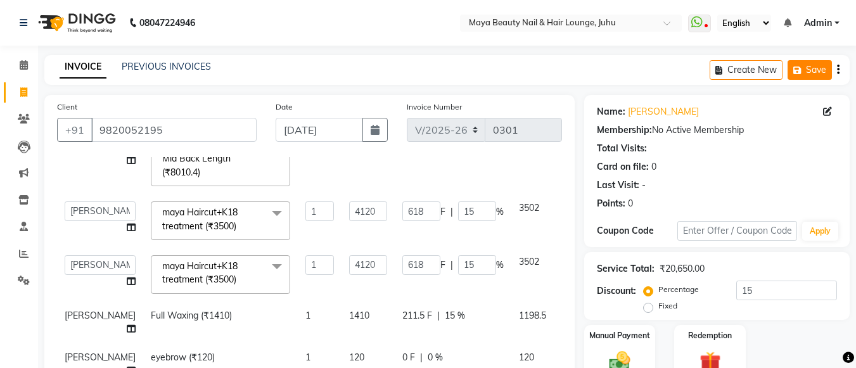
click at [810, 74] on button "Save" at bounding box center [810, 70] width 44 height 20
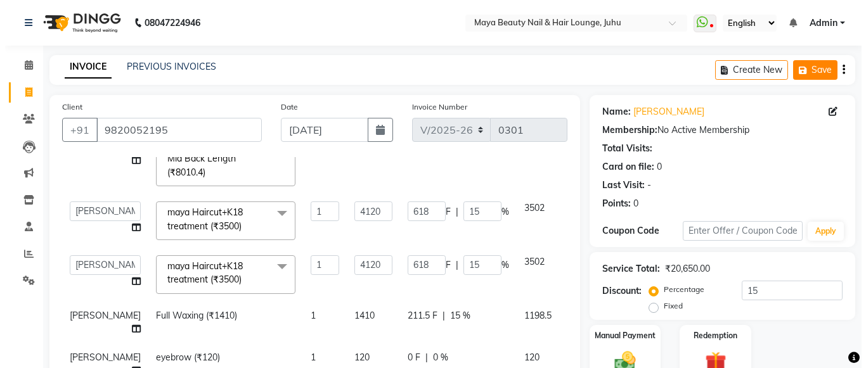
scroll to position [70, 0]
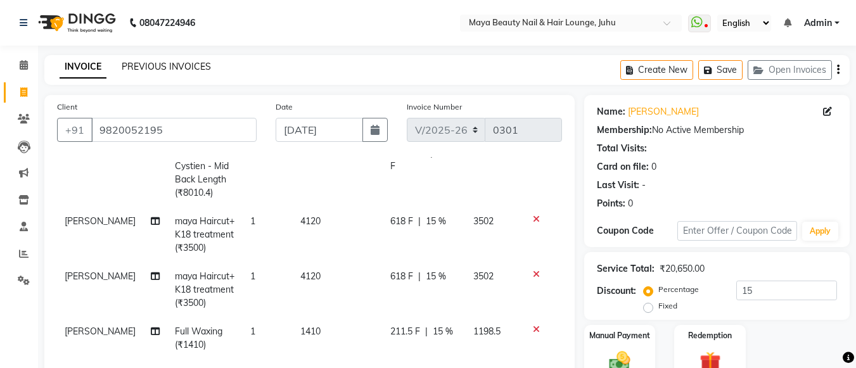
click at [150, 65] on link "PREVIOUS INVOICES" at bounding box center [166, 66] width 89 height 11
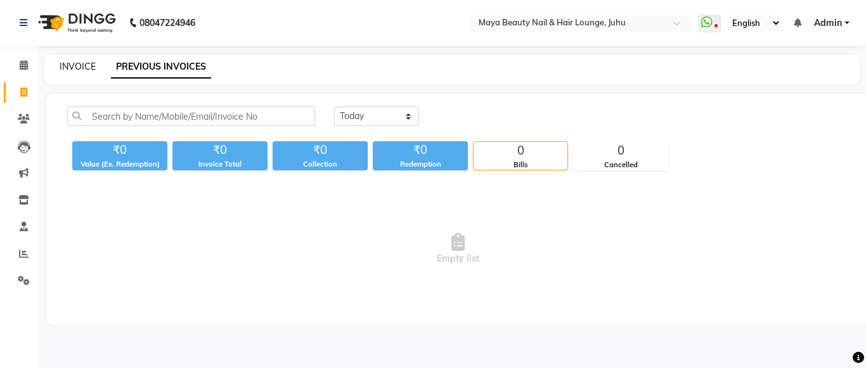
click at [82, 66] on link "INVOICE" at bounding box center [78, 66] width 36 height 11
select select "4023"
select select "service"
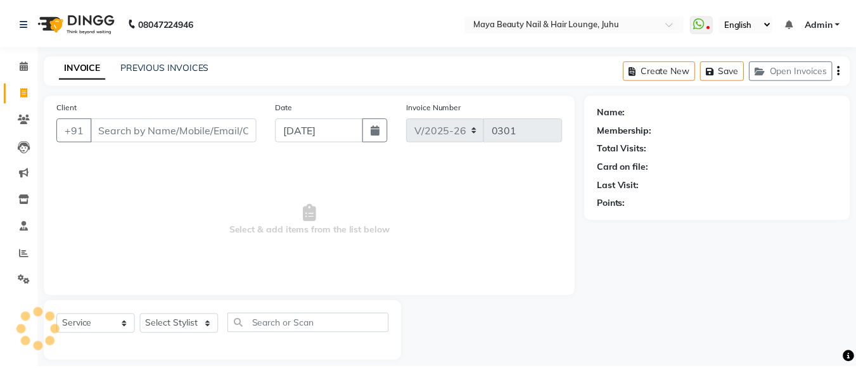
scroll to position [13, 0]
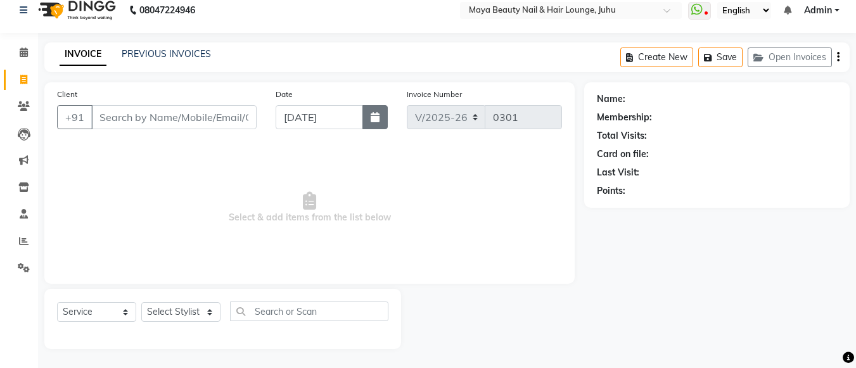
click at [373, 118] on icon "button" at bounding box center [375, 117] width 9 height 10
select select "9"
select select "2025"
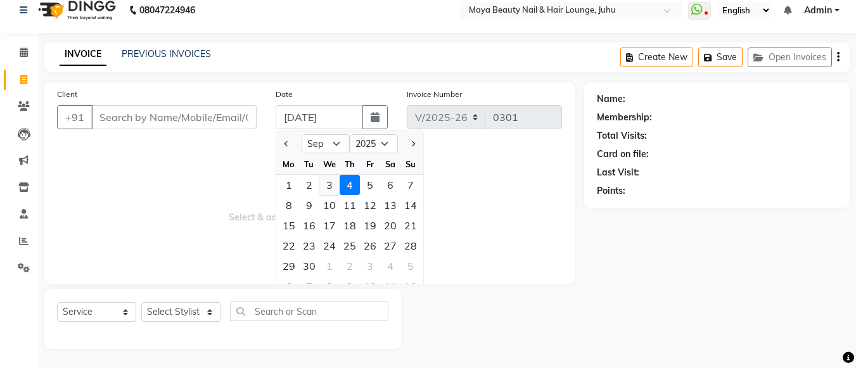
click at [331, 179] on div "3" at bounding box center [329, 185] width 20 height 20
type input "[DATE]"
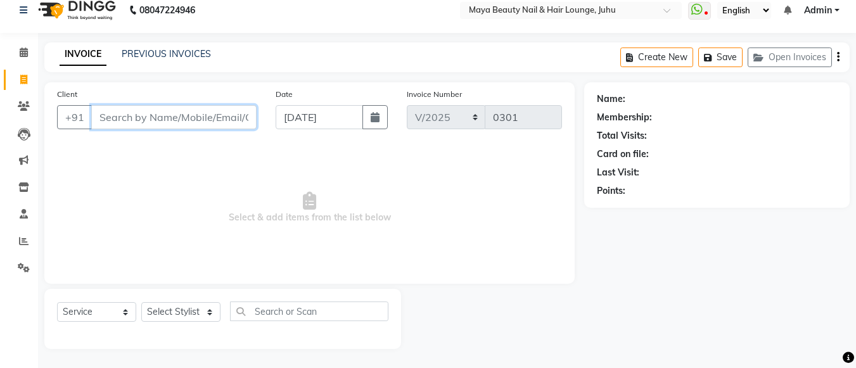
click at [184, 109] on input "Client" at bounding box center [173, 117] width 165 height 24
type input "A"
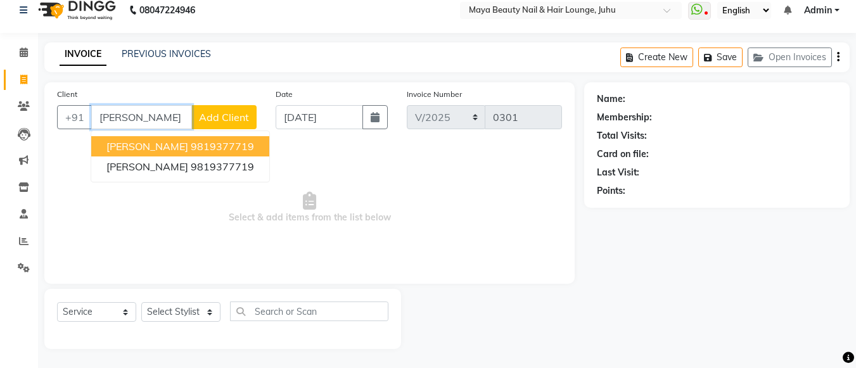
click at [238, 147] on ngb-highlight "9819377719" at bounding box center [222, 146] width 63 height 13
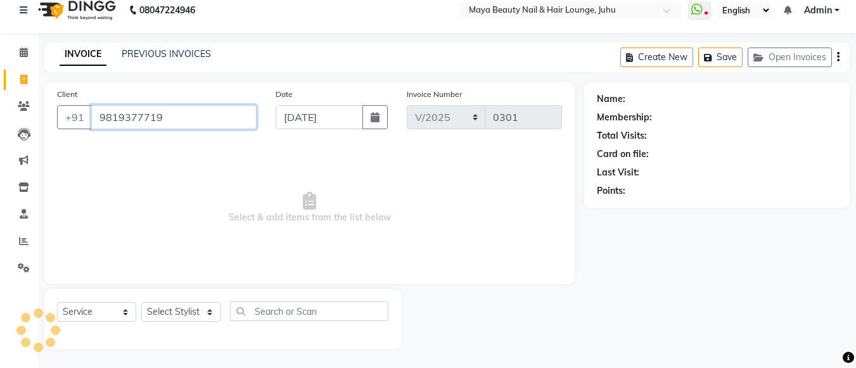
type input "9819377719"
select select "1: Object"
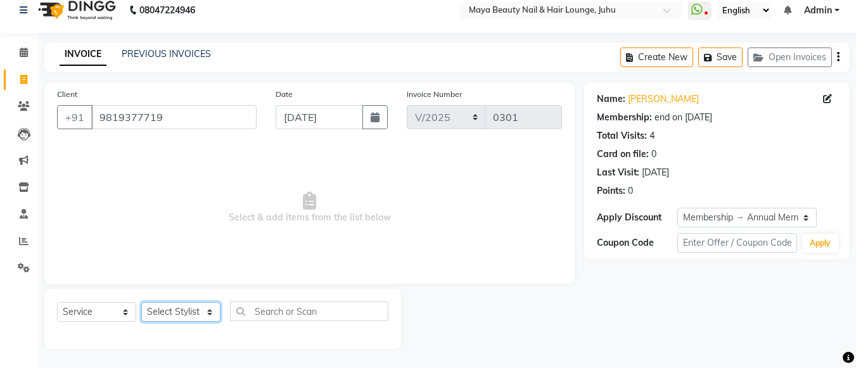
click at [213, 314] on select "Select Stylist [PERSON_NAME] Ashwini [PERSON_NAME] [PERSON_NAME] [PERSON_NAME] …" at bounding box center [180, 312] width 79 height 20
select select "20268"
click at [141, 302] on select "Select Stylist [PERSON_NAME] Ashwini [PERSON_NAME] [PERSON_NAME] [PERSON_NAME] …" at bounding box center [180, 312] width 79 height 20
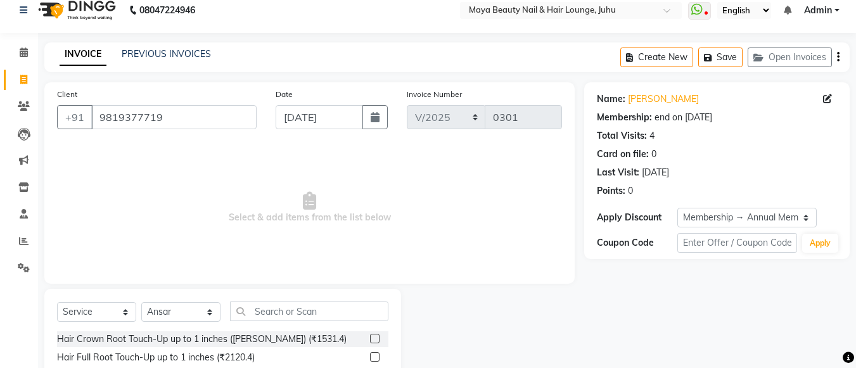
click at [266, 311] on input "text" at bounding box center [309, 312] width 158 height 20
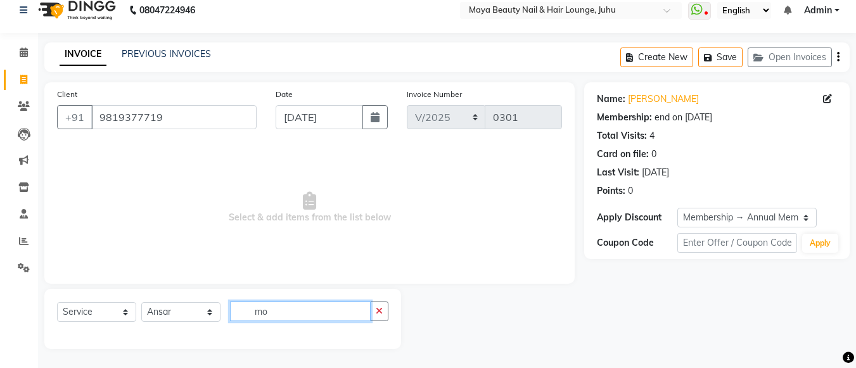
type input "m"
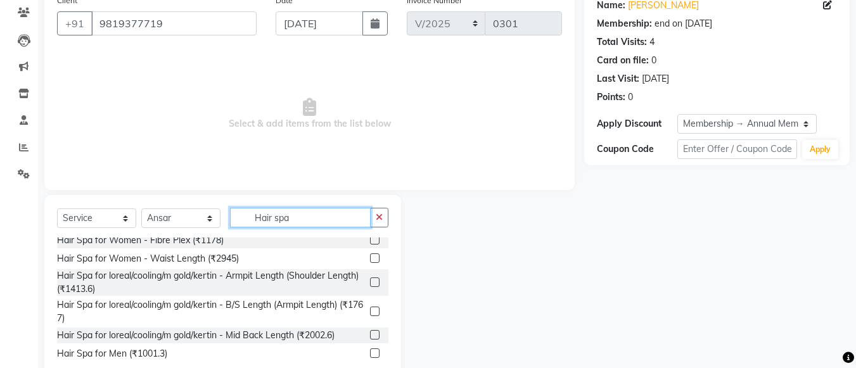
scroll to position [139, 0]
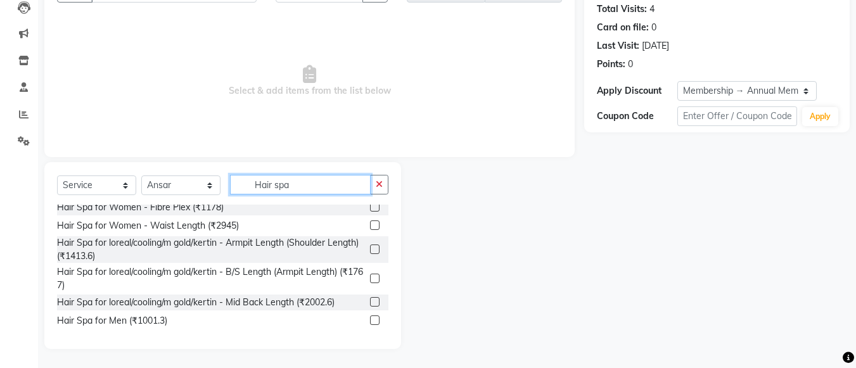
type input "Hair spa"
click at [370, 279] on label at bounding box center [375, 279] width 10 height 10
click at [370, 279] on input "checkbox" at bounding box center [374, 279] width 8 height 8
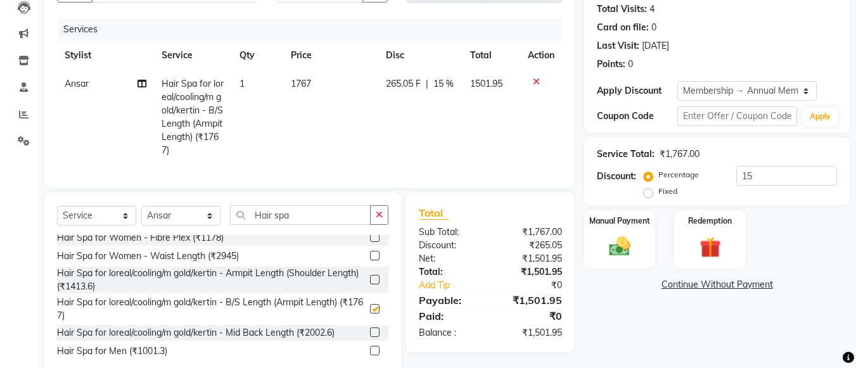
checkbox input "false"
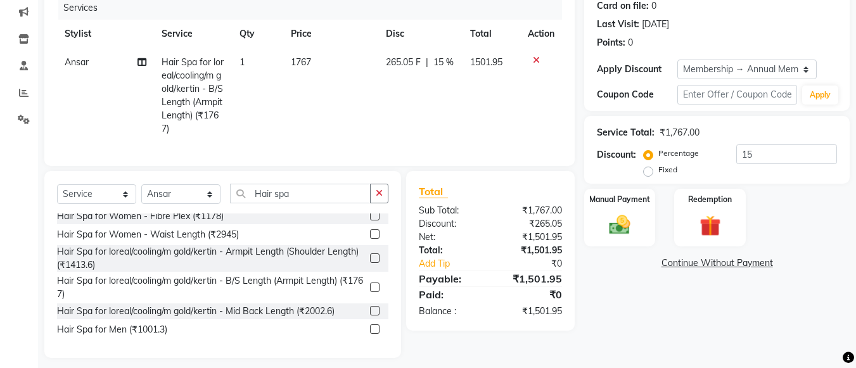
scroll to position [162, 0]
click at [370, 314] on label at bounding box center [375, 310] width 10 height 10
click at [370, 314] on input "checkbox" at bounding box center [374, 310] width 8 height 8
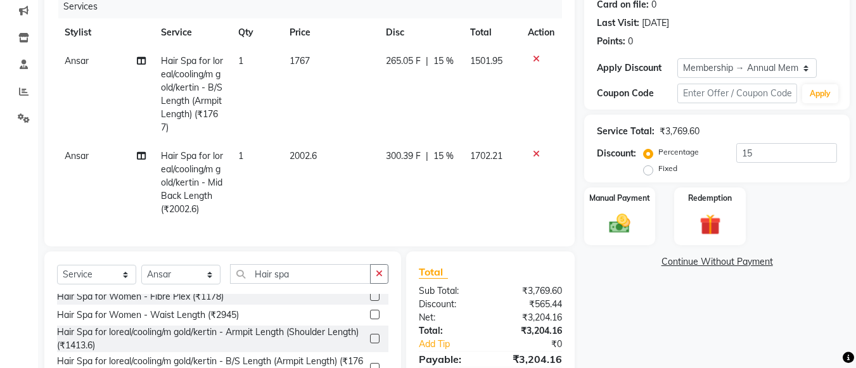
checkbox input "false"
click at [536, 59] on icon at bounding box center [536, 58] width 7 height 9
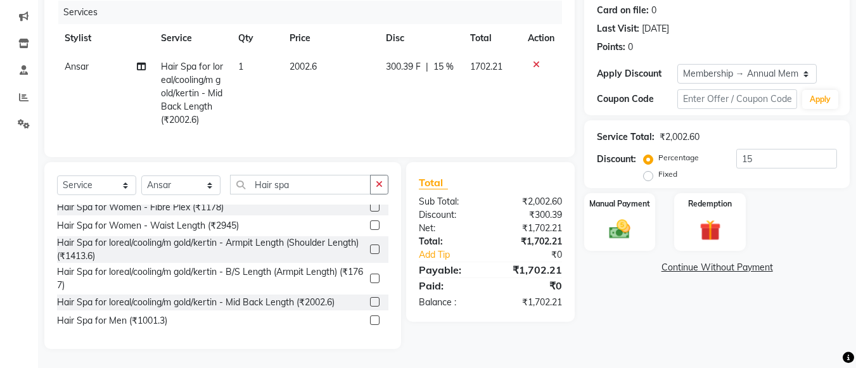
click at [322, 58] on td "2002.6" at bounding box center [330, 94] width 96 height 82
select select "20268"
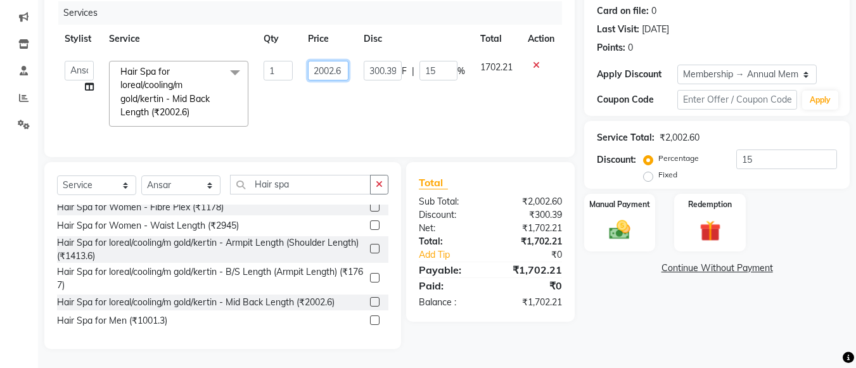
click at [340, 67] on input "2002.6" at bounding box center [328, 71] width 41 height 20
type input "2"
type input "2120"
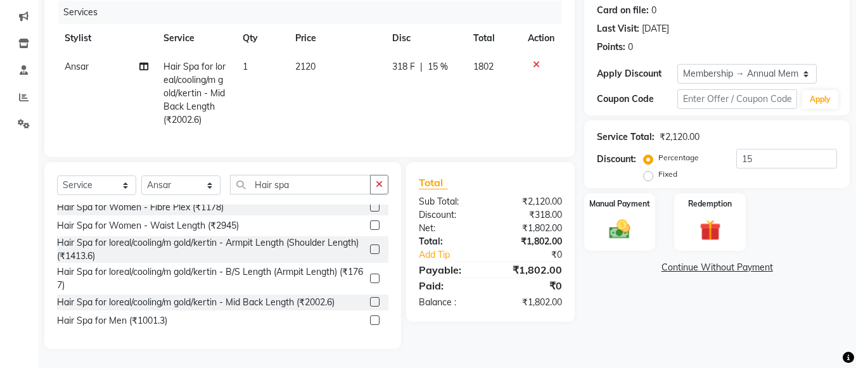
click at [390, 129] on div "Services Stylist Service Qty Price Disc Total Action Ansar Hair Spa for loreal/…" at bounding box center [309, 73] width 505 height 144
click at [211, 187] on select "Select Stylist [PERSON_NAME] Ashwini [PERSON_NAME] [PERSON_NAME] [PERSON_NAME] …" at bounding box center [180, 186] width 79 height 20
select select "78459"
click at [141, 176] on select "Select Stylist [PERSON_NAME] Ashwini [PERSON_NAME] [PERSON_NAME] [PERSON_NAME] …" at bounding box center [180, 186] width 79 height 20
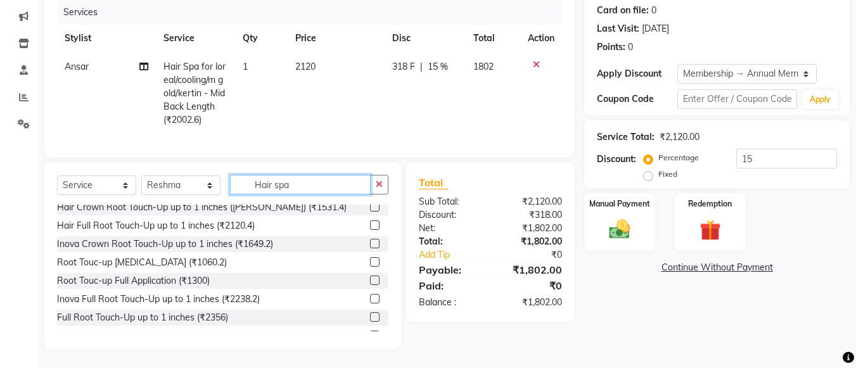
click at [298, 189] on input "Hair spa" at bounding box center [300, 185] width 141 height 20
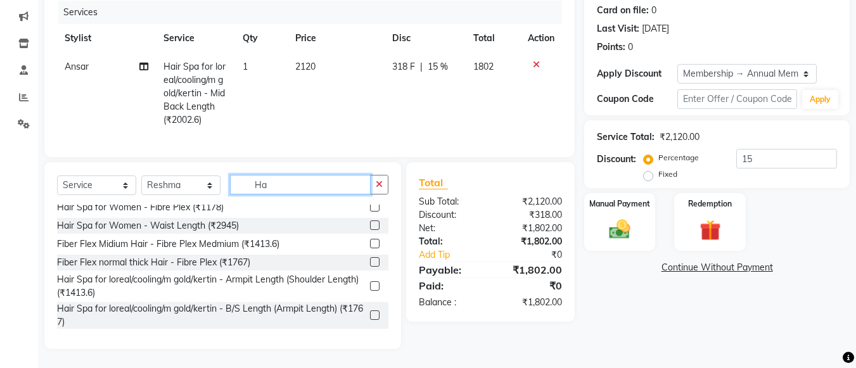
type input "H"
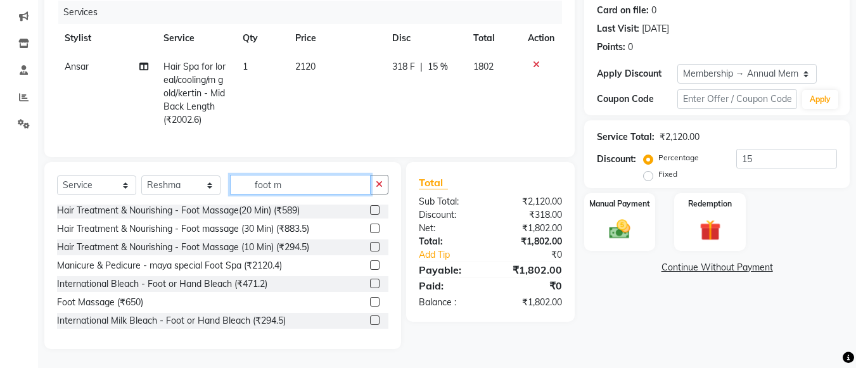
scroll to position [139, 0]
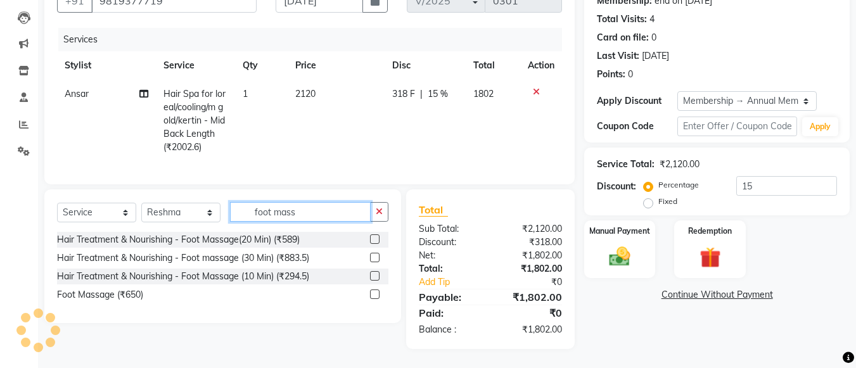
type input "foot mass"
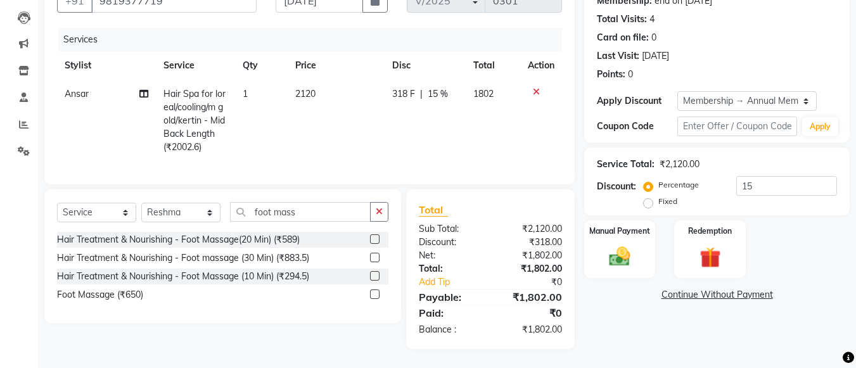
click at [373, 257] on label at bounding box center [375, 258] width 10 height 10
click at [373, 257] on input "checkbox" at bounding box center [374, 258] width 8 height 8
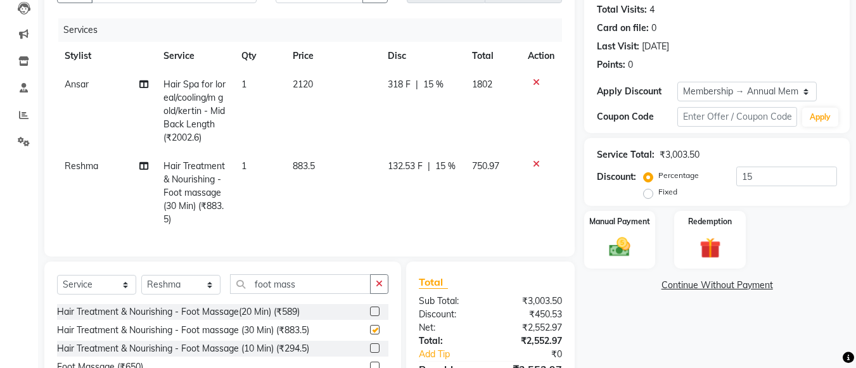
checkbox input "false"
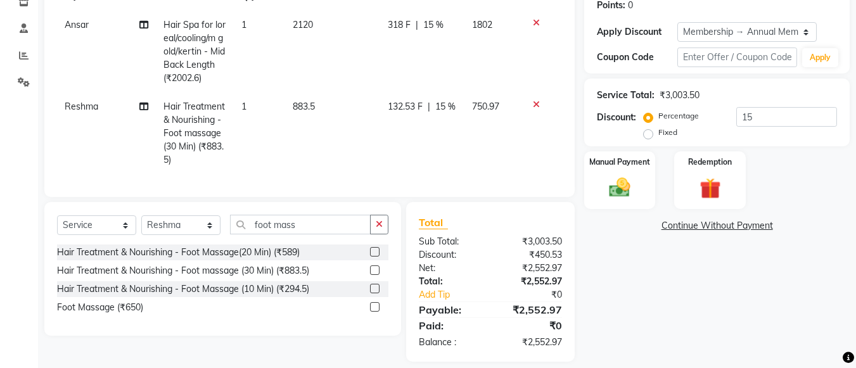
scroll to position [221, 0]
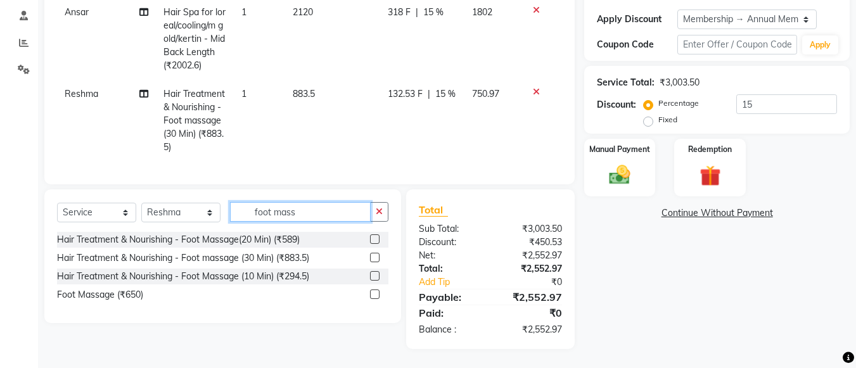
click at [313, 211] on input "foot mass" at bounding box center [300, 212] width 141 height 20
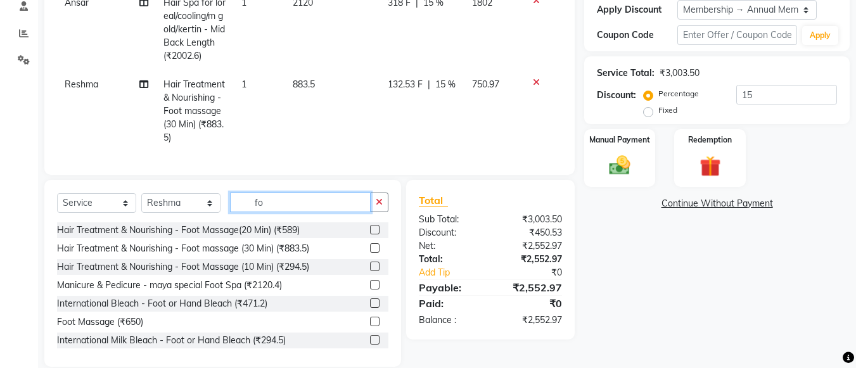
type input "f"
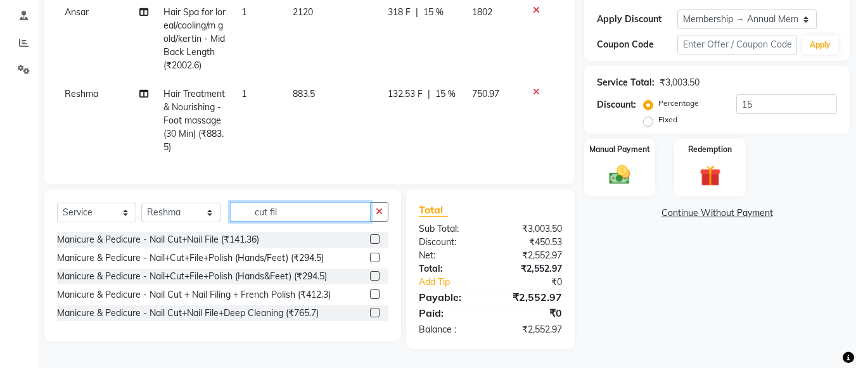
type input "cut fil"
click at [373, 240] on label at bounding box center [375, 239] width 10 height 10
click at [373, 240] on input "checkbox" at bounding box center [374, 240] width 8 height 8
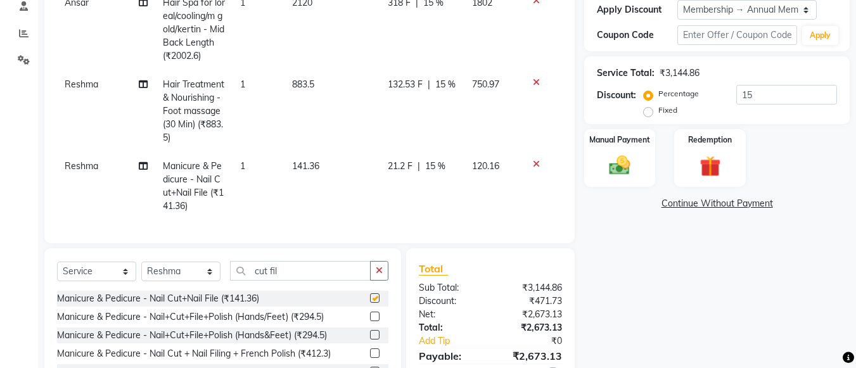
checkbox input "false"
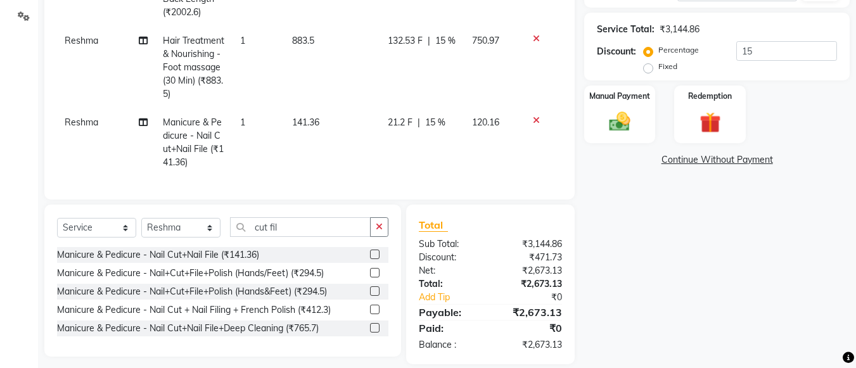
scroll to position [267, 0]
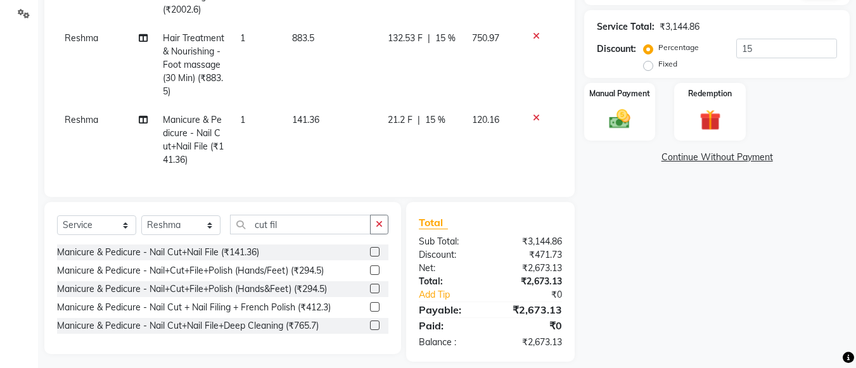
click at [321, 120] on td "141.36" at bounding box center [333, 140] width 96 height 68
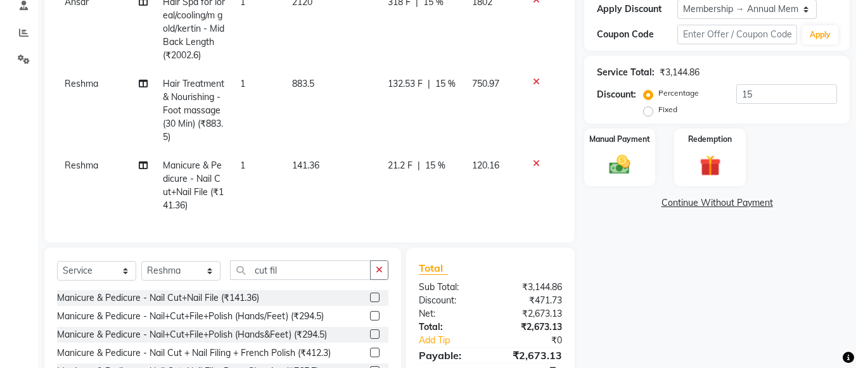
select select "78459"
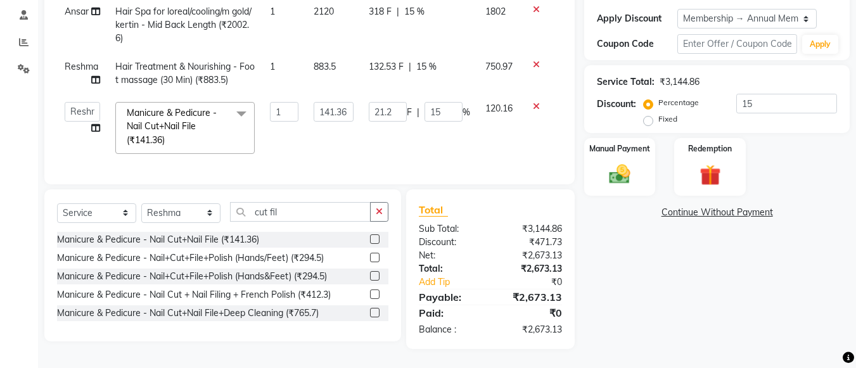
click at [352, 94] on td "141.36" at bounding box center [333, 127] width 54 height 67
click at [346, 103] on input "141.36" at bounding box center [333, 112] width 39 height 20
type input "1"
type input "177"
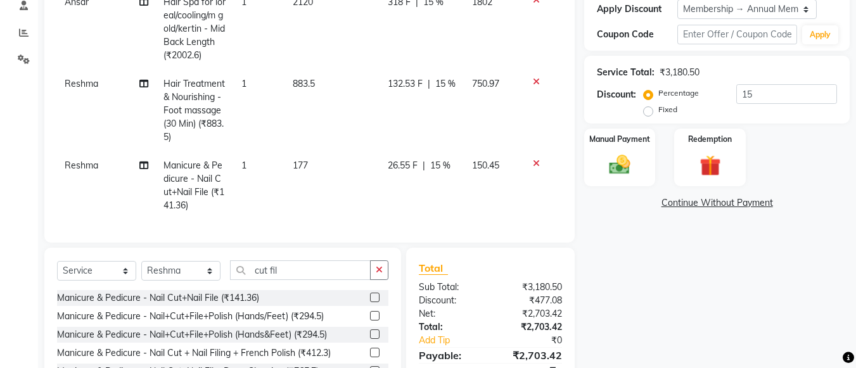
click at [418, 115] on tbody "Ansar Hair Spa for loreal/cooling/m gold/kertin - Mid Back Length (₹2002.6) 1 2…" at bounding box center [309, 104] width 505 height 232
